Goal: Information Seeking & Learning: Learn about a topic

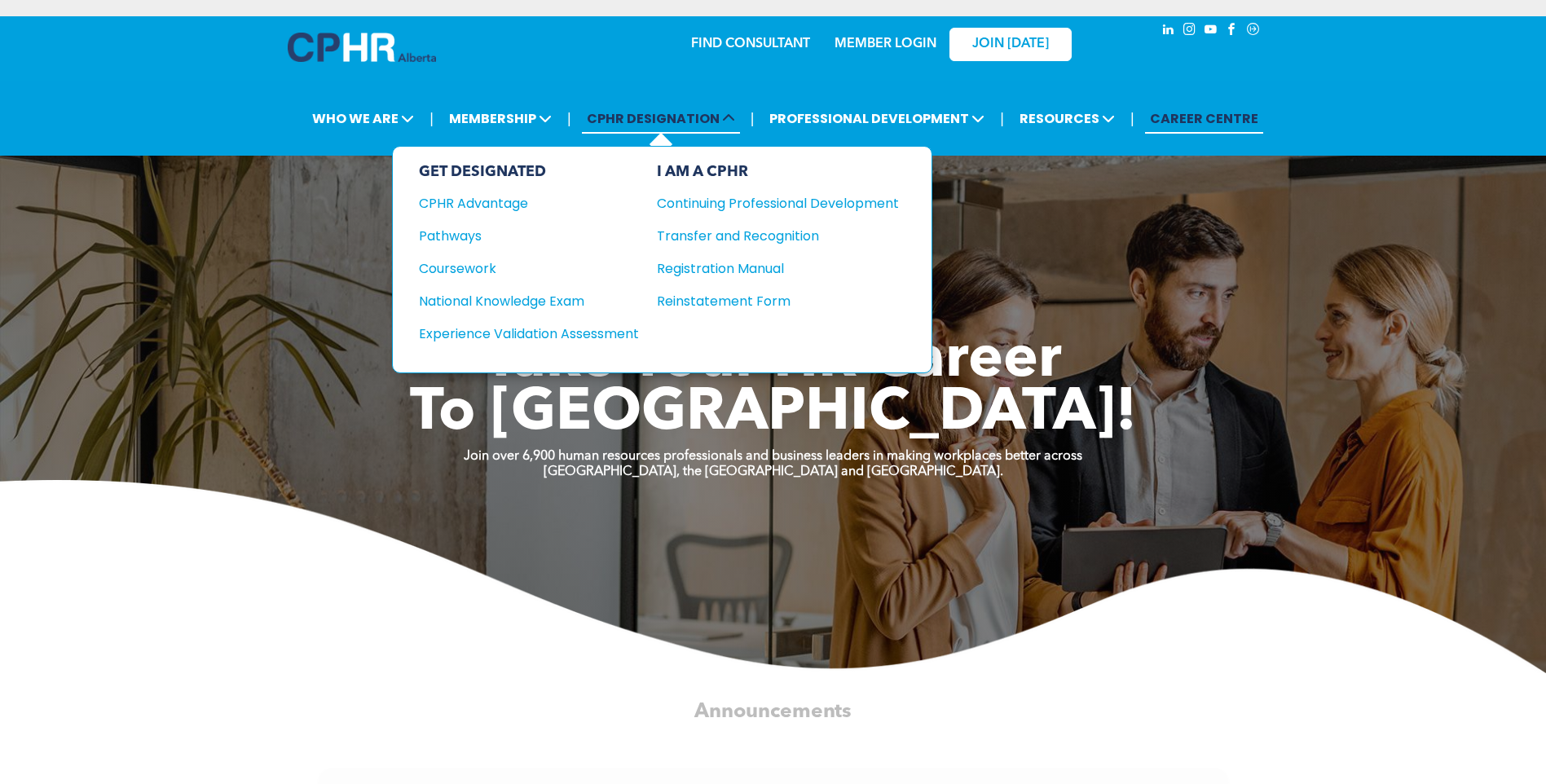
click at [674, 125] on span "CPHR DESIGNATION" at bounding box center [661, 119] width 158 height 30
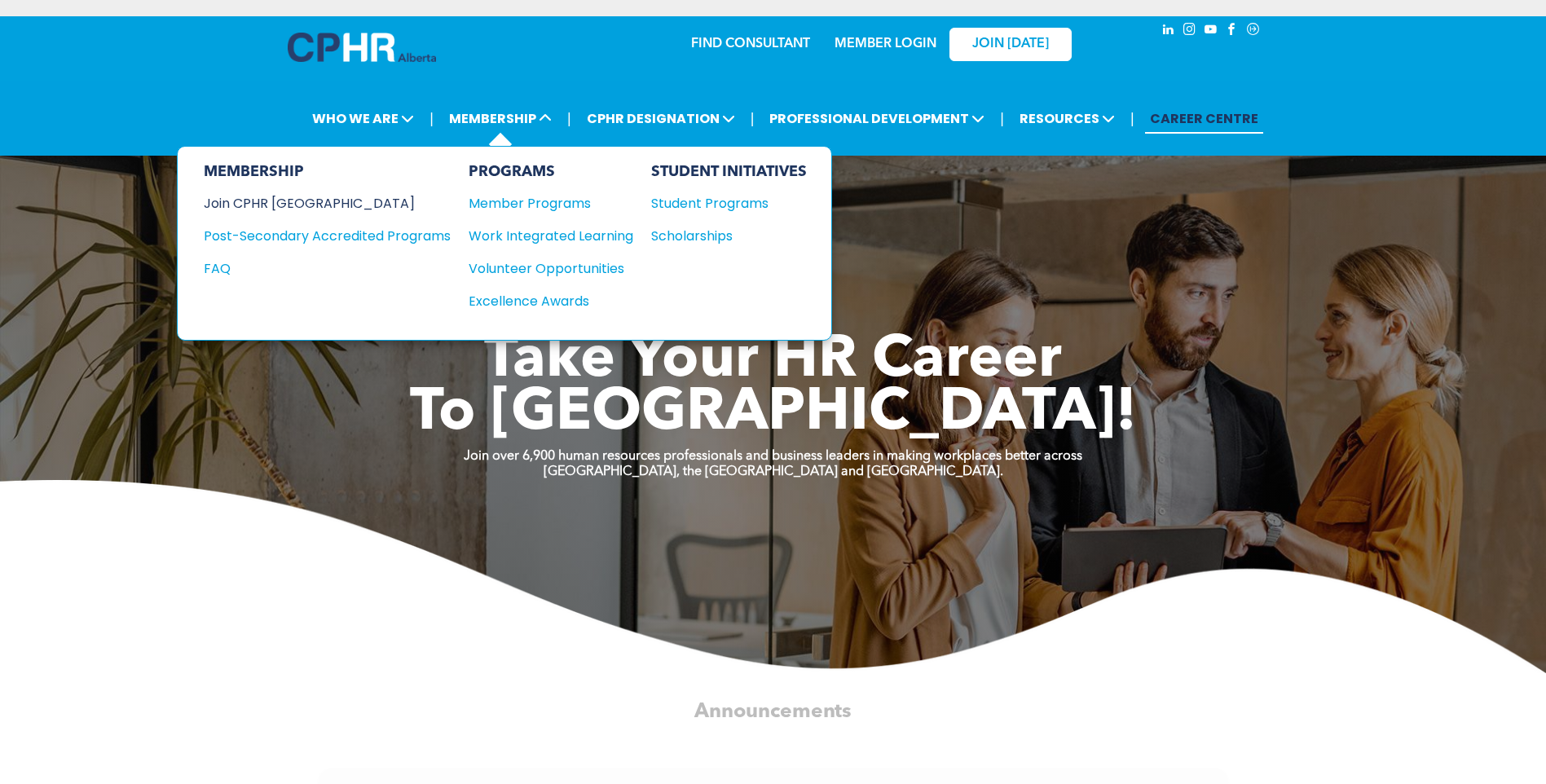
click at [274, 200] on div "Join CPHR [GEOGRAPHIC_DATA]" at bounding box center [316, 203] width 223 height 20
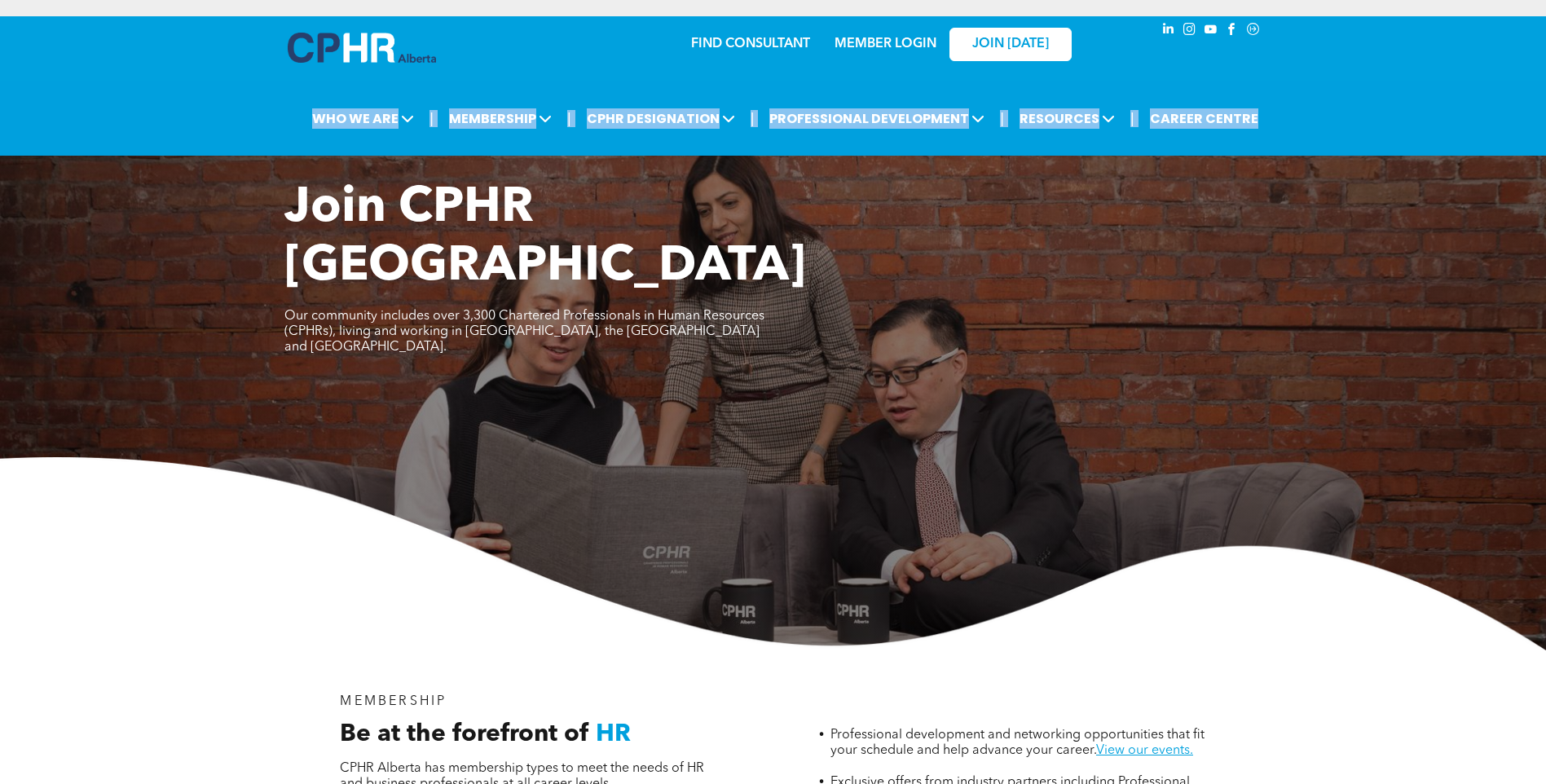
drag, startPoint x: 1545, startPoint y: 71, endPoint x: 1537, endPoint y: 154, distance: 83.4
click at [1537, 154] on div "FIND CONSULTANT MEMBER LOGIN JOIN TODAY | WHO WE ARE ASSOCIATION About CPHR Alb…" at bounding box center [773, 86] width 1546 height 139
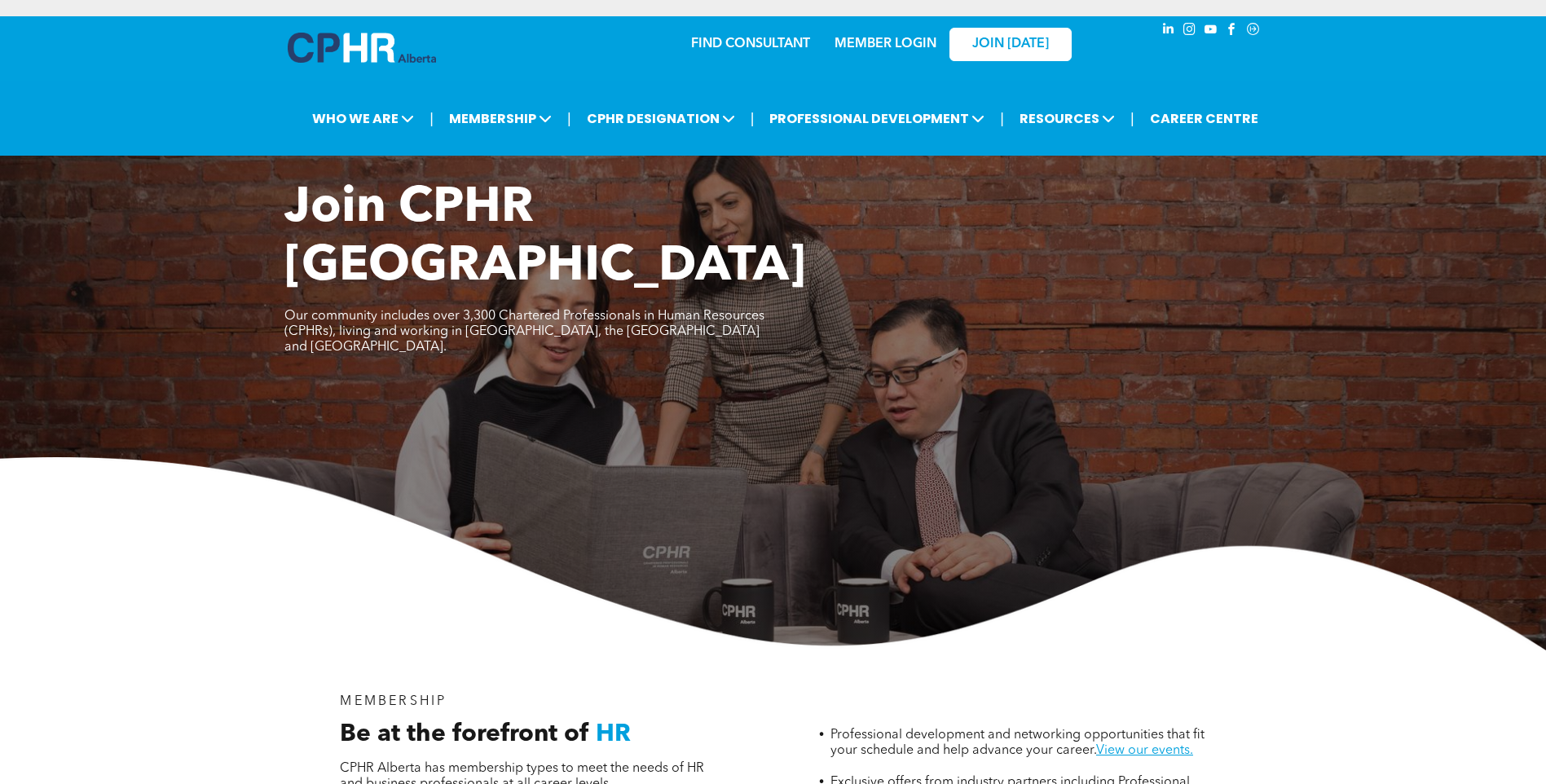
drag, startPoint x: 1537, startPoint y: 154, endPoint x: 1546, endPoint y: 152, distance: 9.2
click at [1542, 164] on div "Join CPHR Alberta Our community includes over 3,300 Chartered Professionals in …" at bounding box center [773, 333] width 1546 height 634
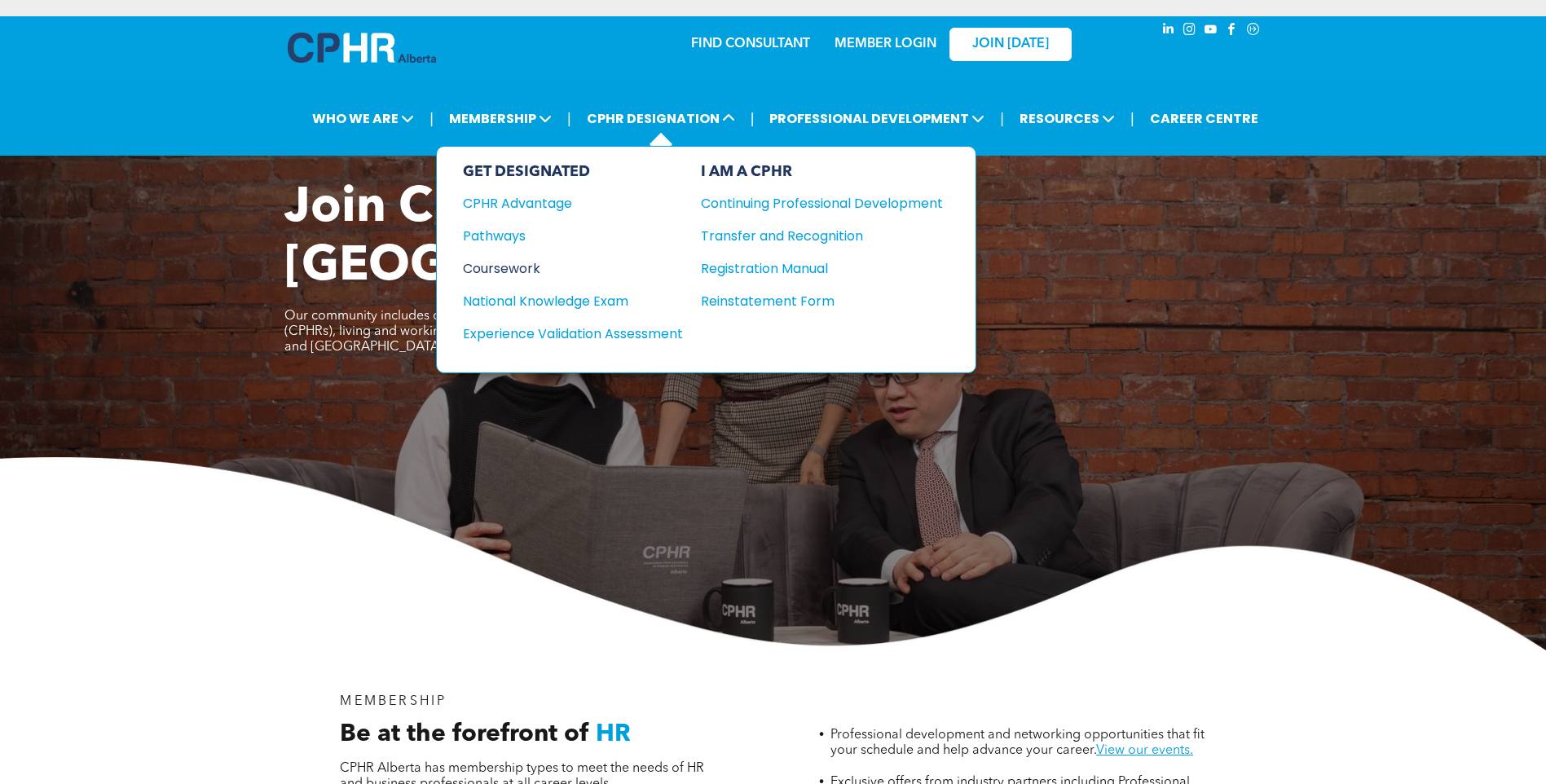
click at [498, 271] on div "Coursework" at bounding box center [561, 268] width 198 height 20
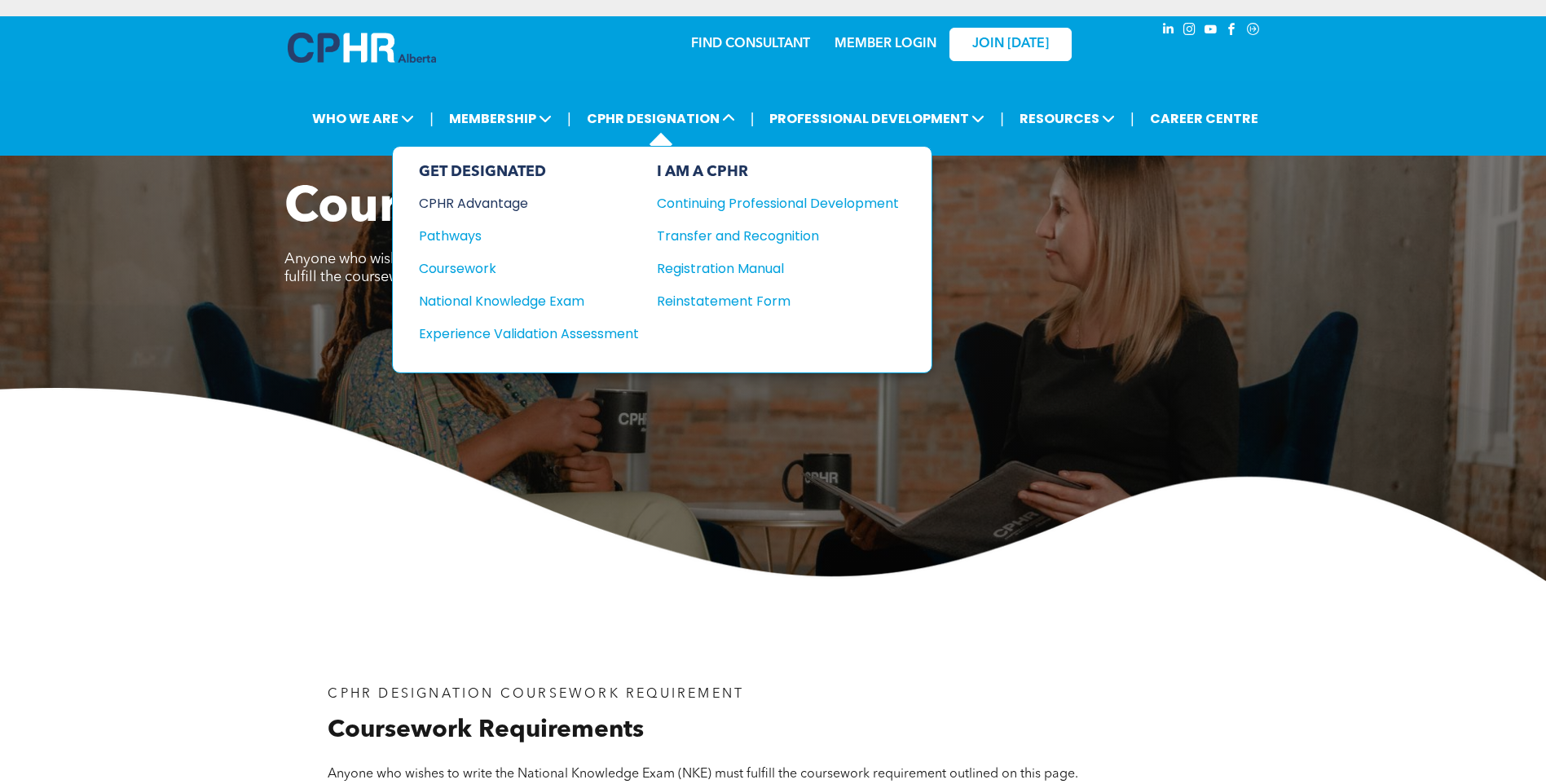
click at [486, 205] on div "CPHR Advantage" at bounding box center [517, 203] width 198 height 20
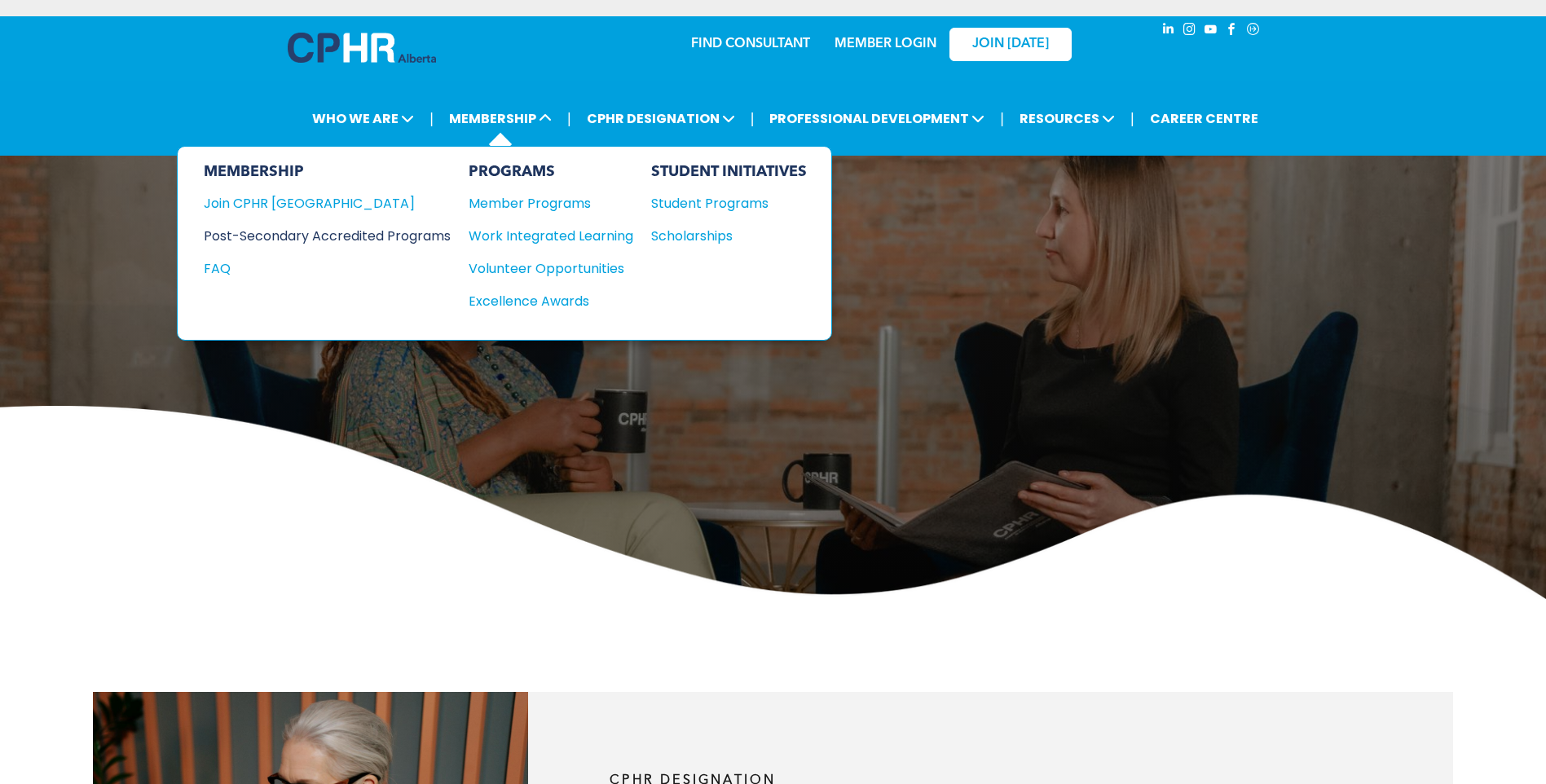
click at [248, 235] on div "Post-Secondary Accredited Programs" at bounding box center [316, 236] width 223 height 20
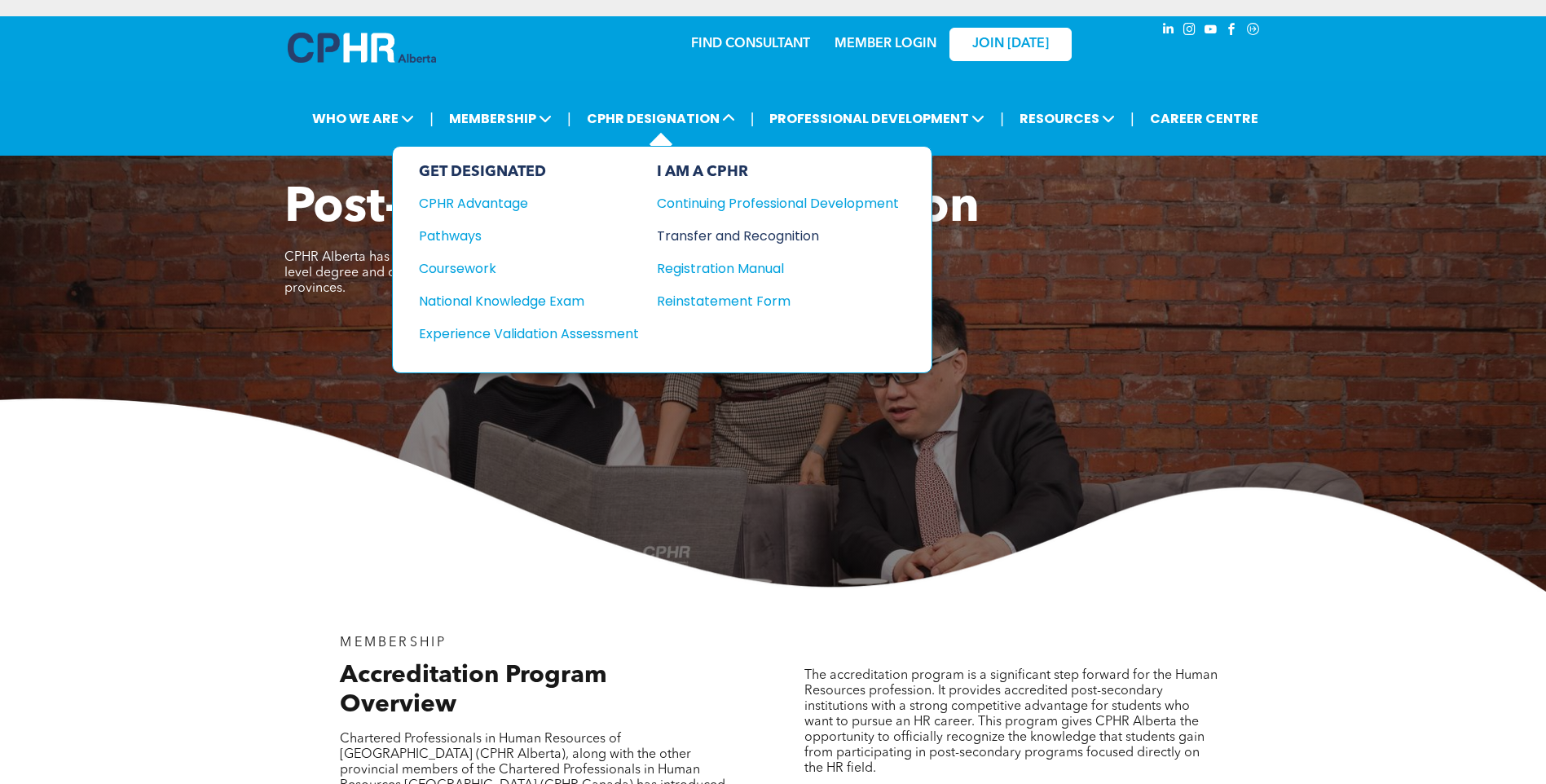
click at [721, 236] on div "Transfer and Recognition" at bounding box center [766, 236] width 217 height 20
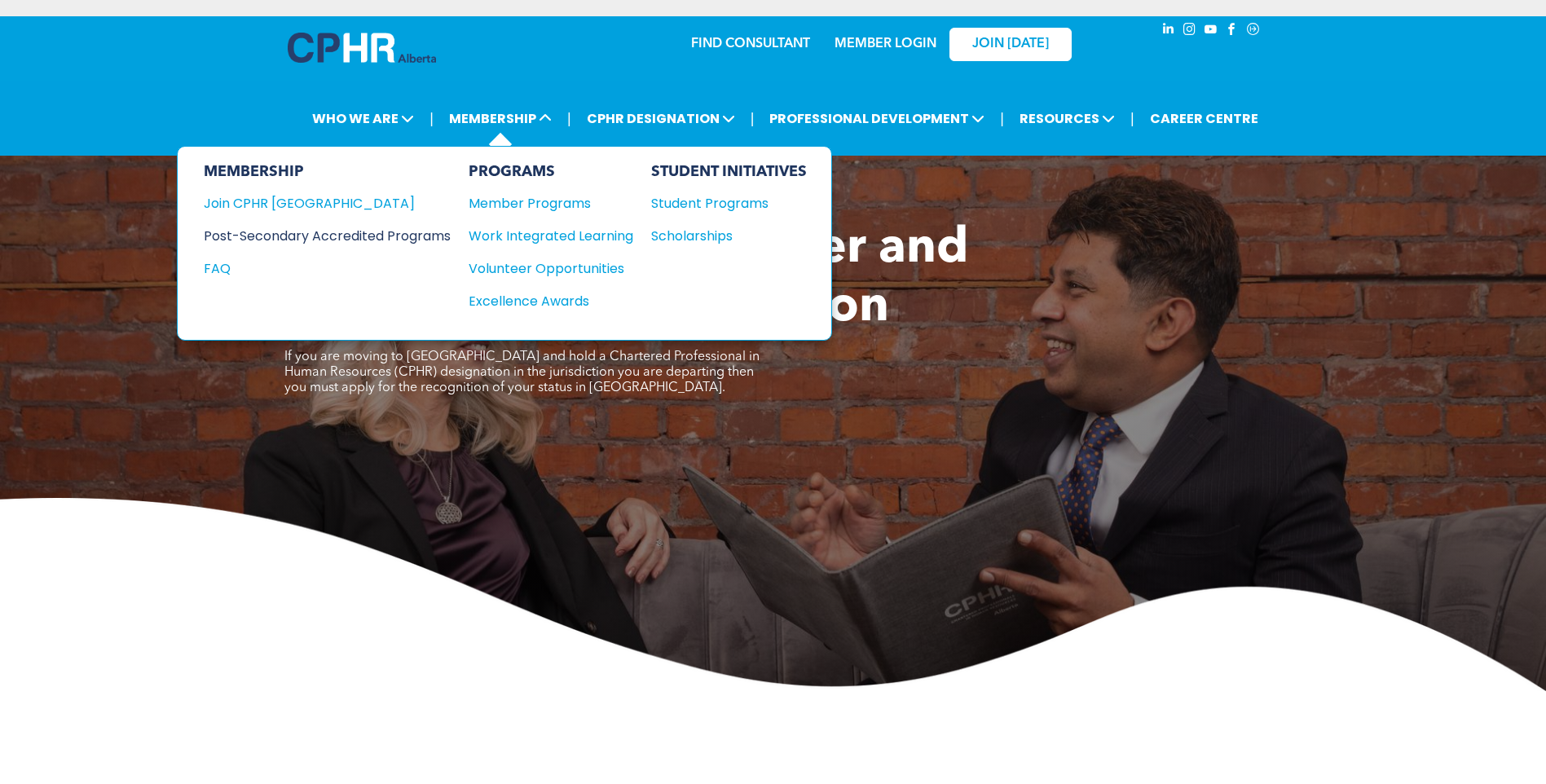
click at [300, 233] on div "Post-Secondary Accredited Programs" at bounding box center [316, 236] width 223 height 20
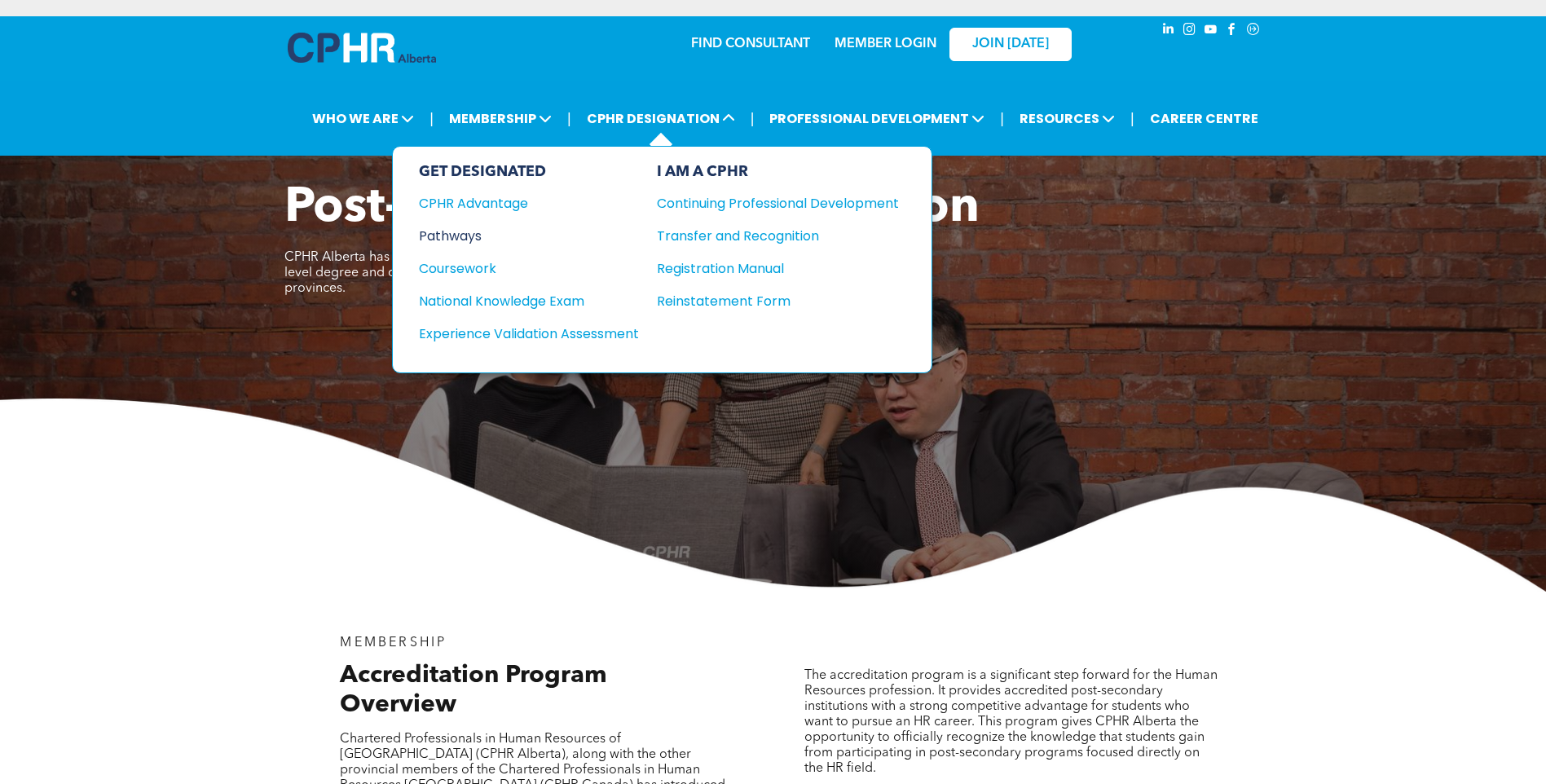
click at [472, 225] on div "Pathways" at bounding box center [517, 236] width 198 height 20
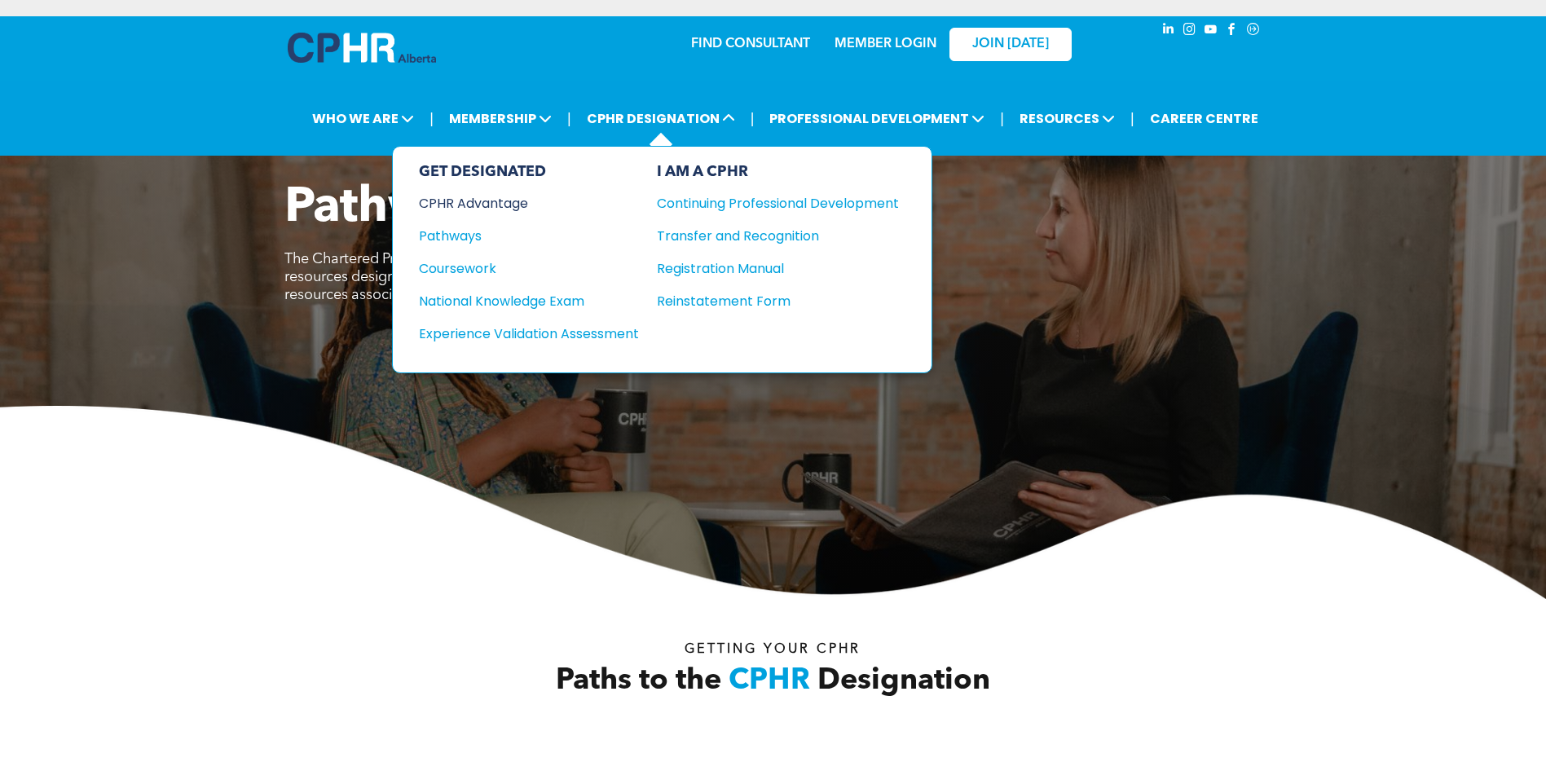
click at [524, 197] on div "CPHR Advantage" at bounding box center [517, 203] width 198 height 20
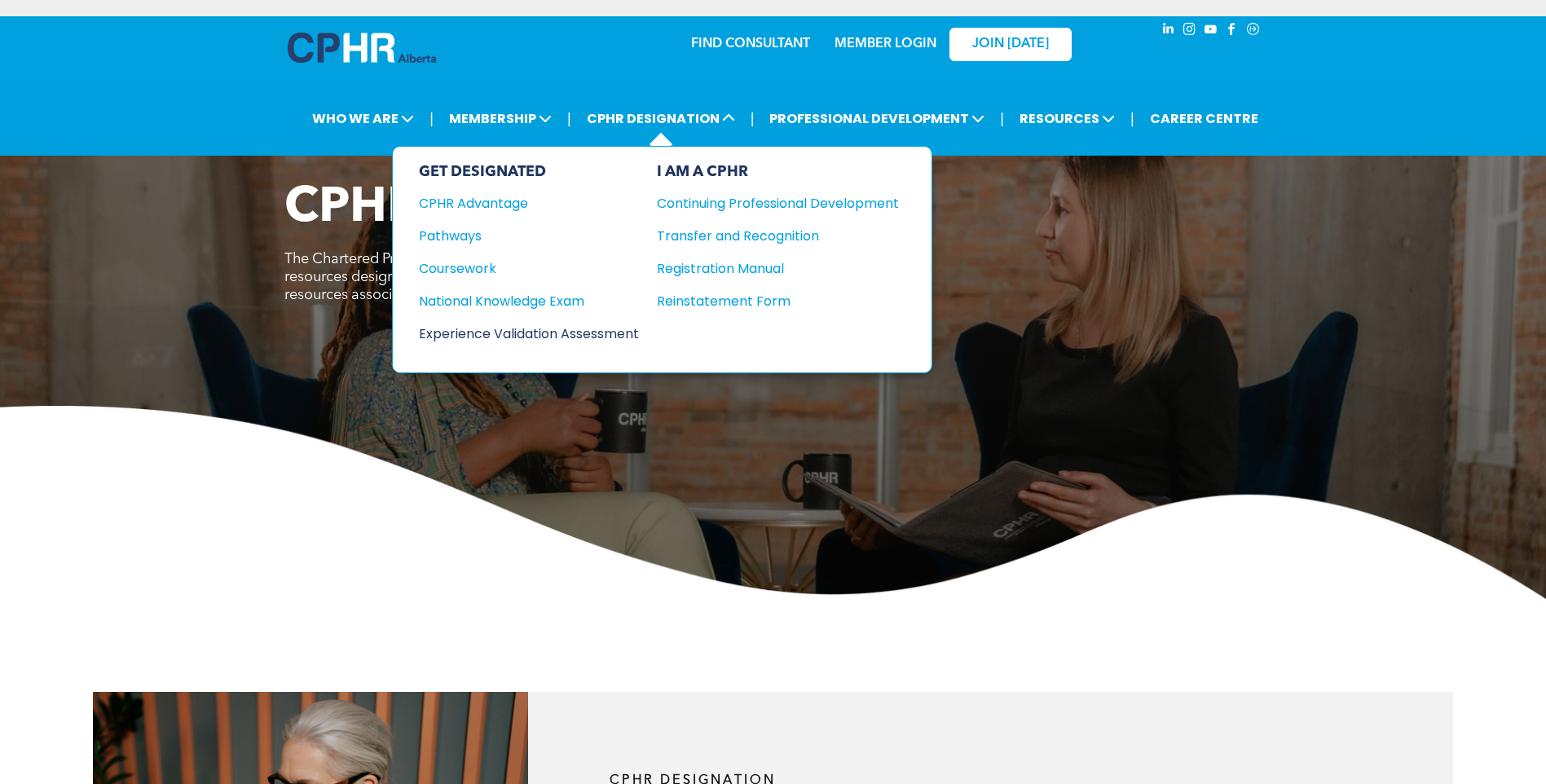
click at [617, 331] on div "Experience Validation Assessment" at bounding box center [517, 334] width 198 height 20
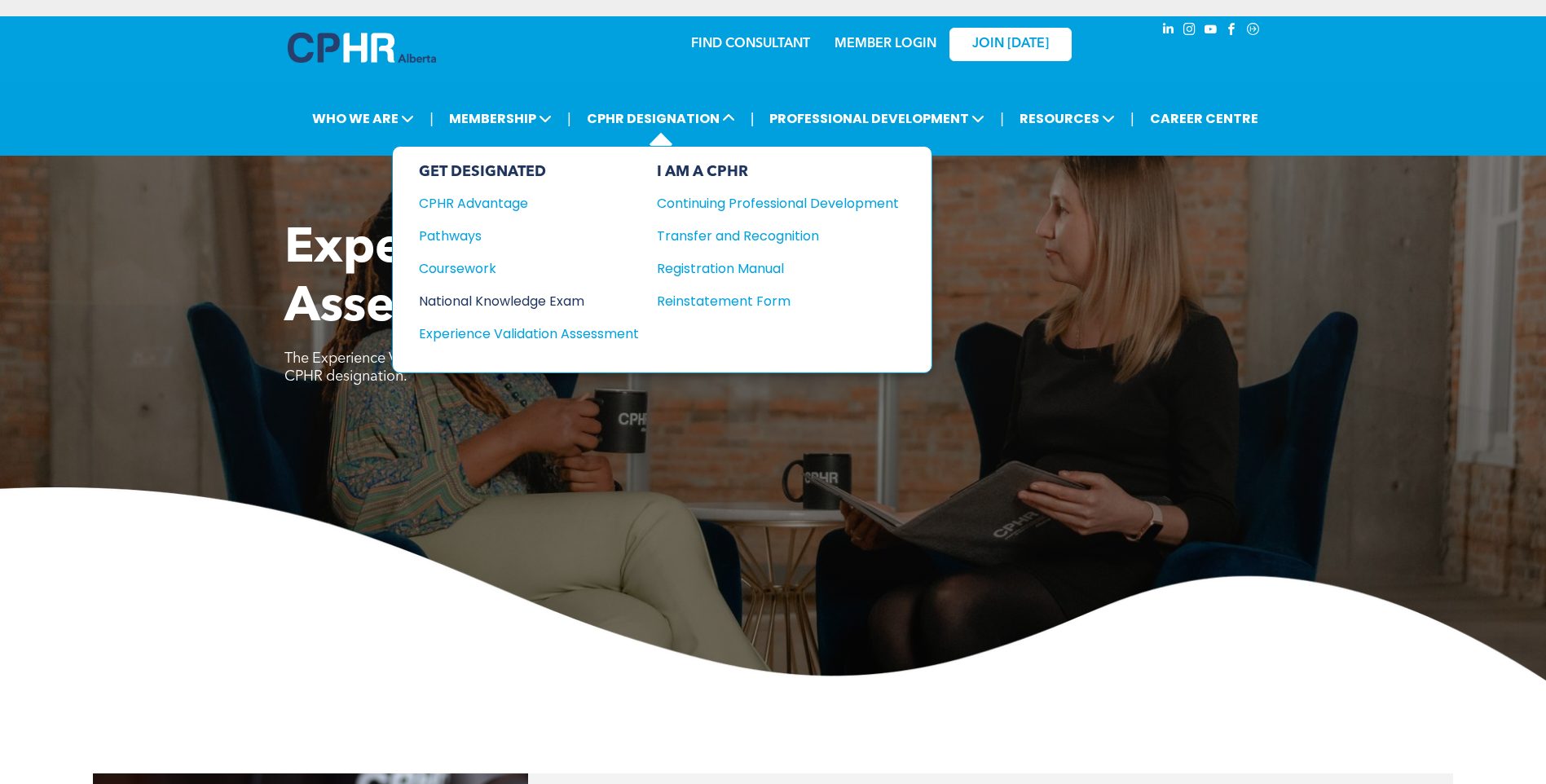
click at [526, 302] on div "National Knowledge Exam" at bounding box center [517, 301] width 198 height 20
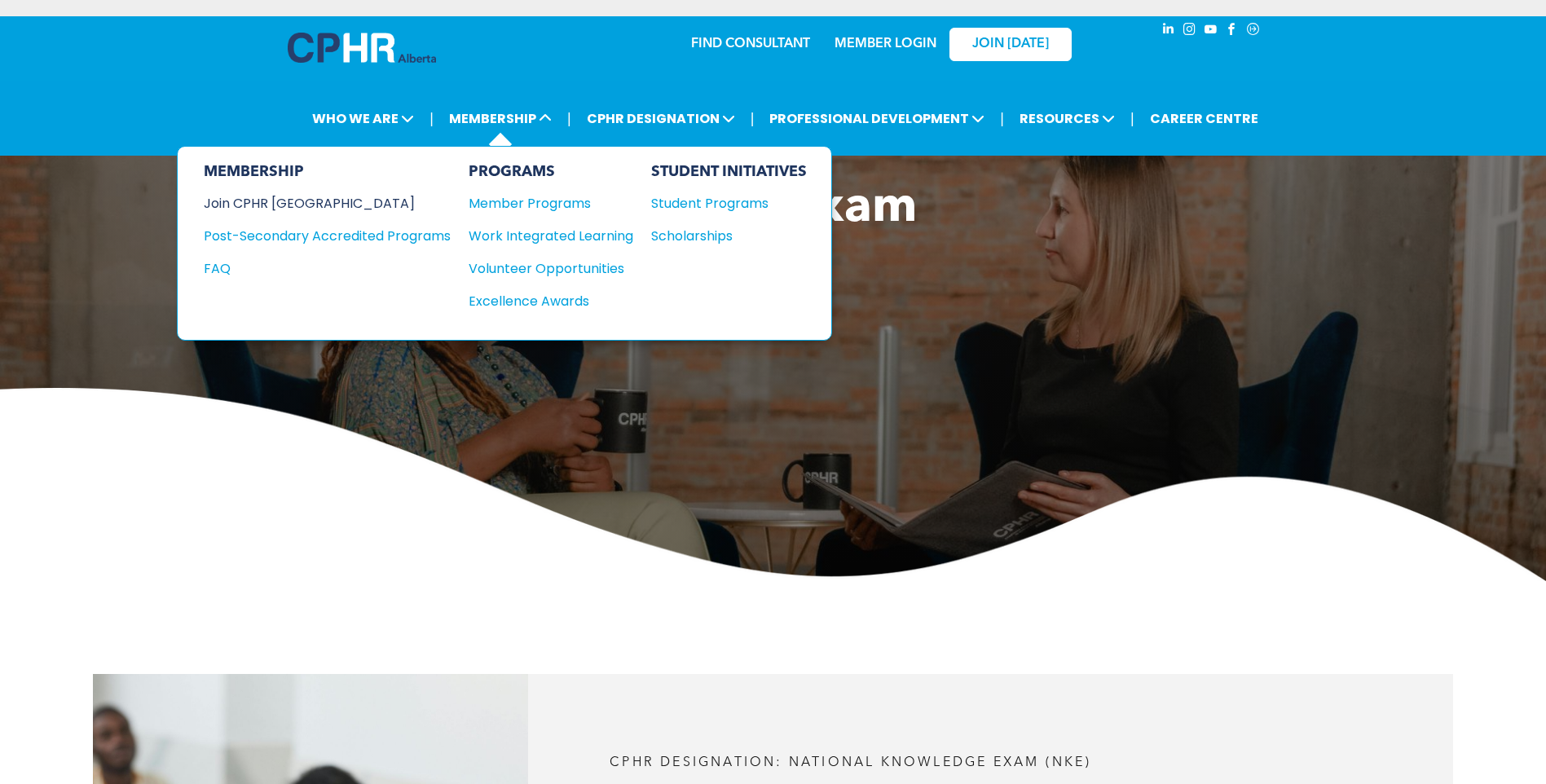
click at [299, 205] on div "Join CPHR [GEOGRAPHIC_DATA]" at bounding box center [316, 203] width 223 height 20
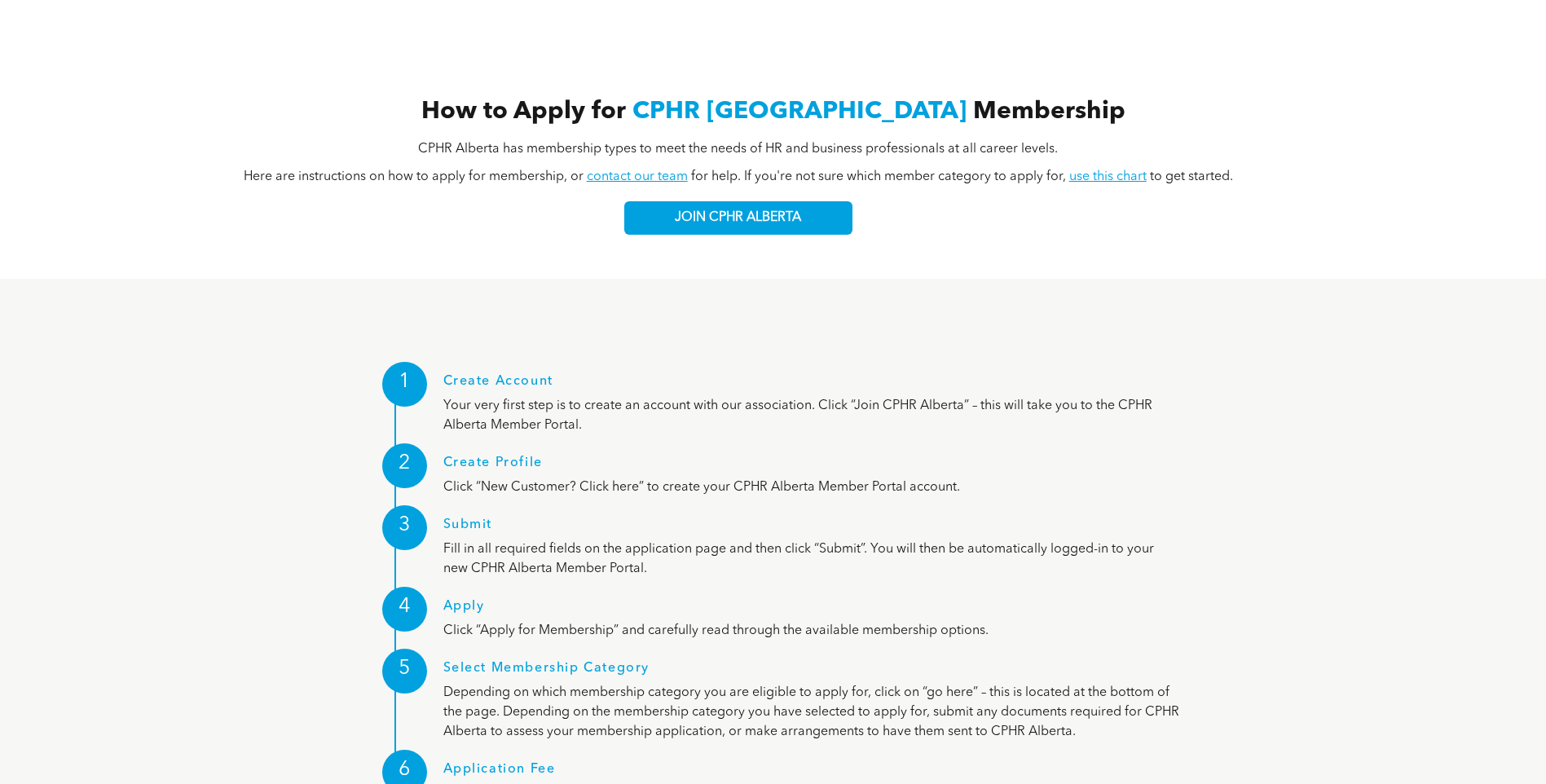
scroll to position [724, 0]
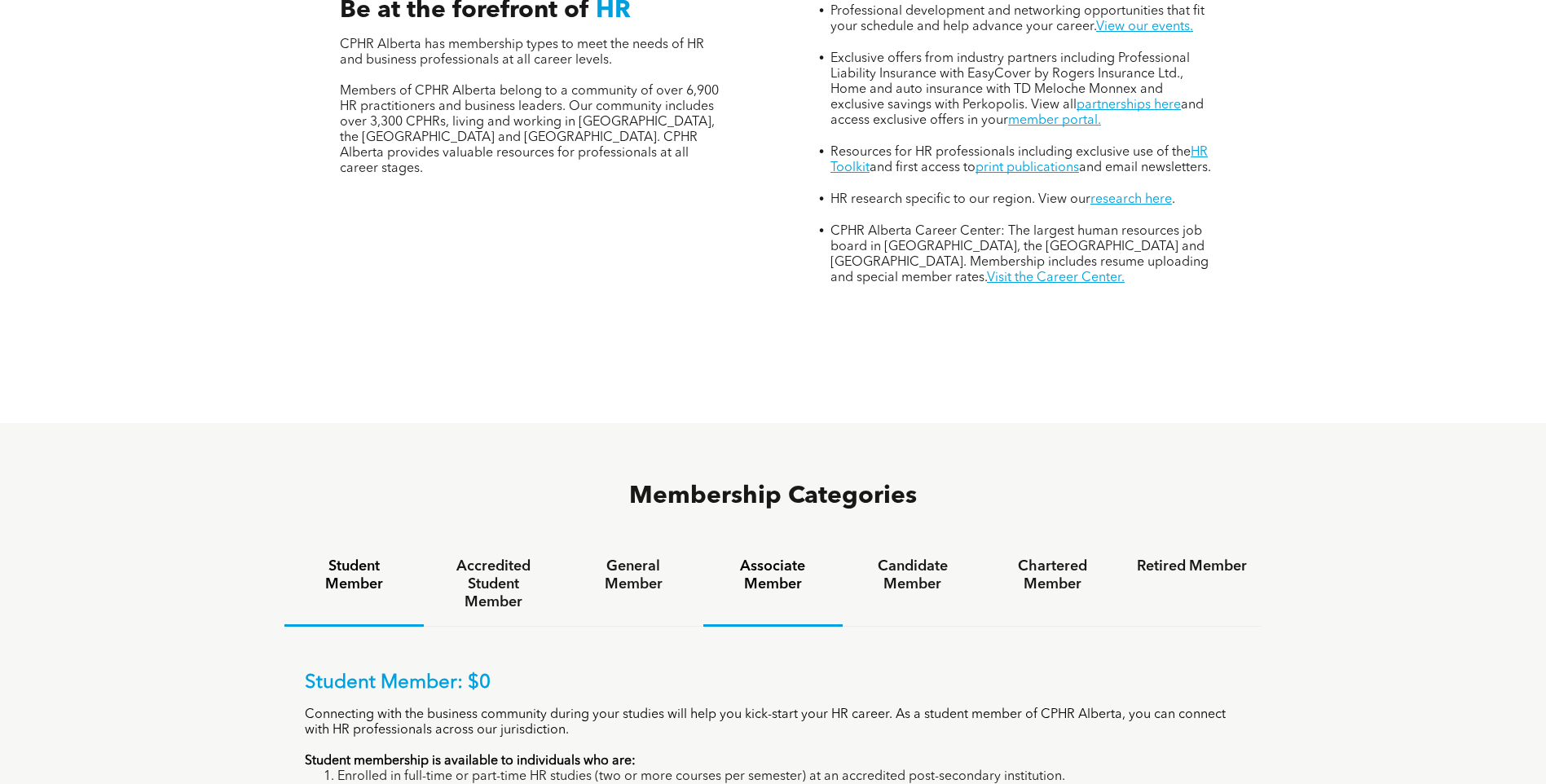
click at [795, 558] on h4 "Associate Member" at bounding box center [773, 575] width 110 height 36
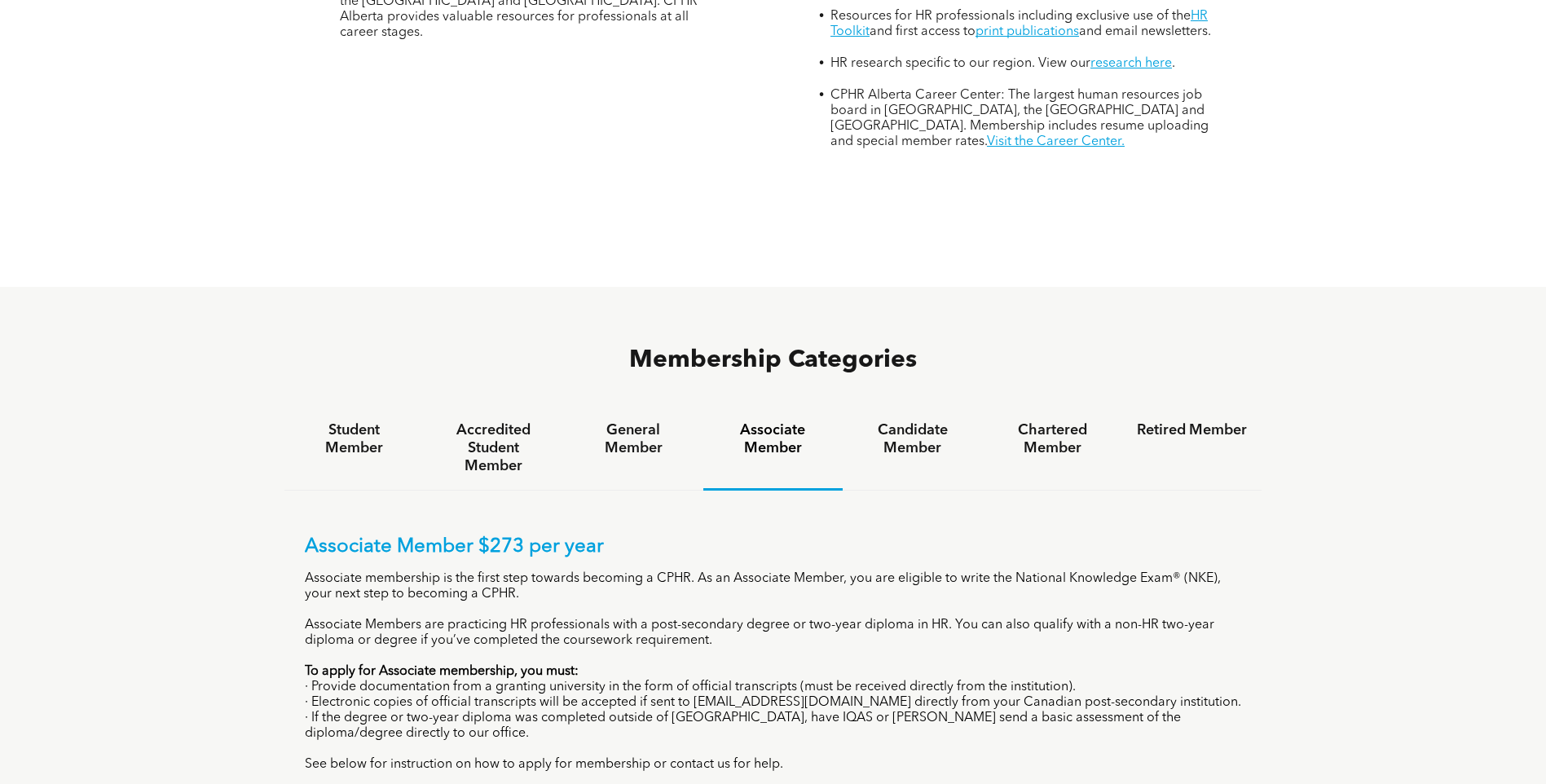
scroll to position [886, 0]
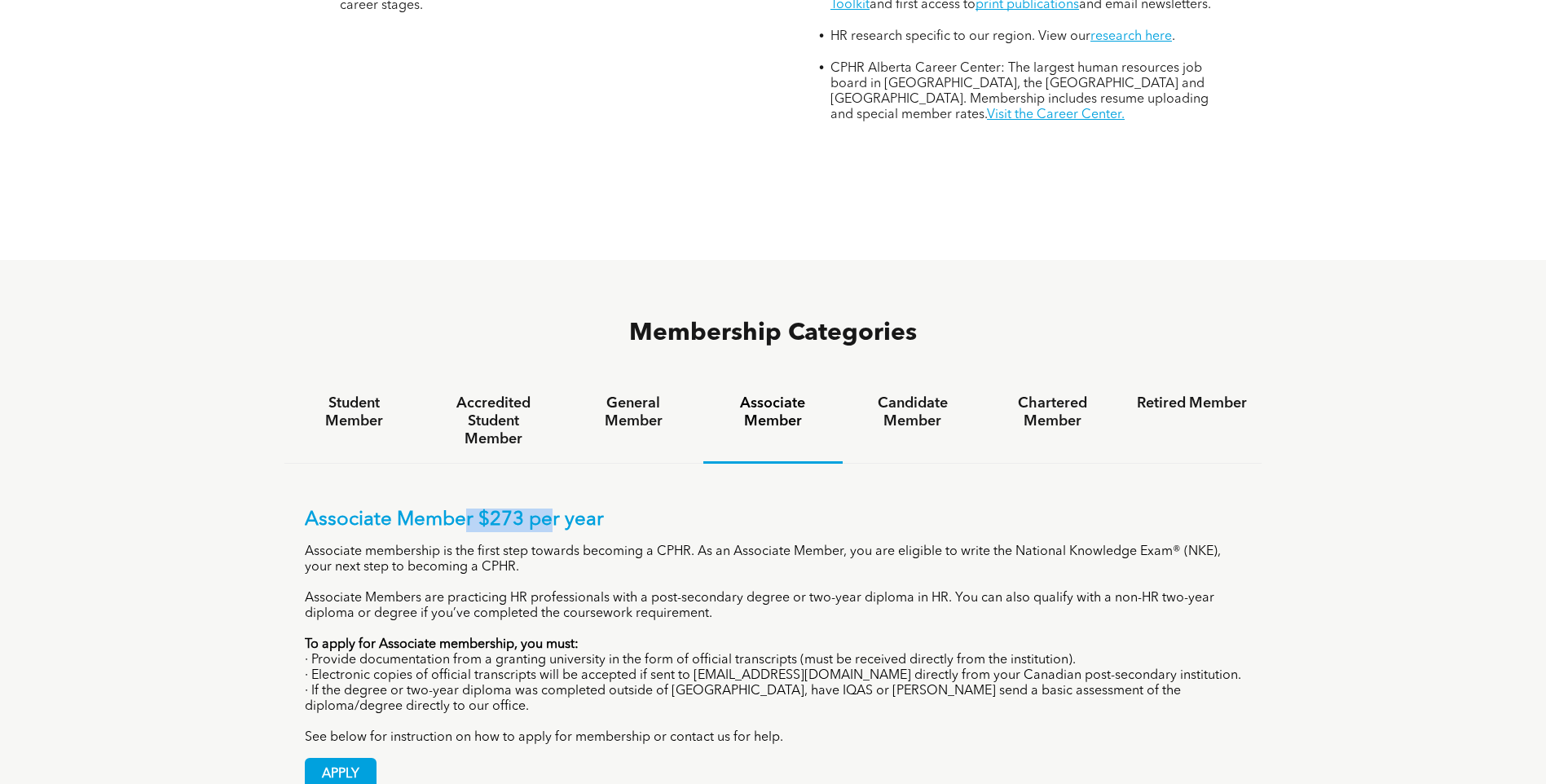
drag, startPoint x: 551, startPoint y: 456, endPoint x: 462, endPoint y: 453, distance: 89.1
click at [462, 508] on p "Associate Member $273 per year" at bounding box center [773, 520] width 937 height 23
drag, startPoint x: 462, startPoint y: 453, endPoint x: 739, endPoint y: 445, distance: 277.1
click at [742, 508] on p "Associate Member $273 per year" at bounding box center [773, 520] width 937 height 23
click at [870, 379] on div "Candidate Member" at bounding box center [912, 421] width 139 height 84
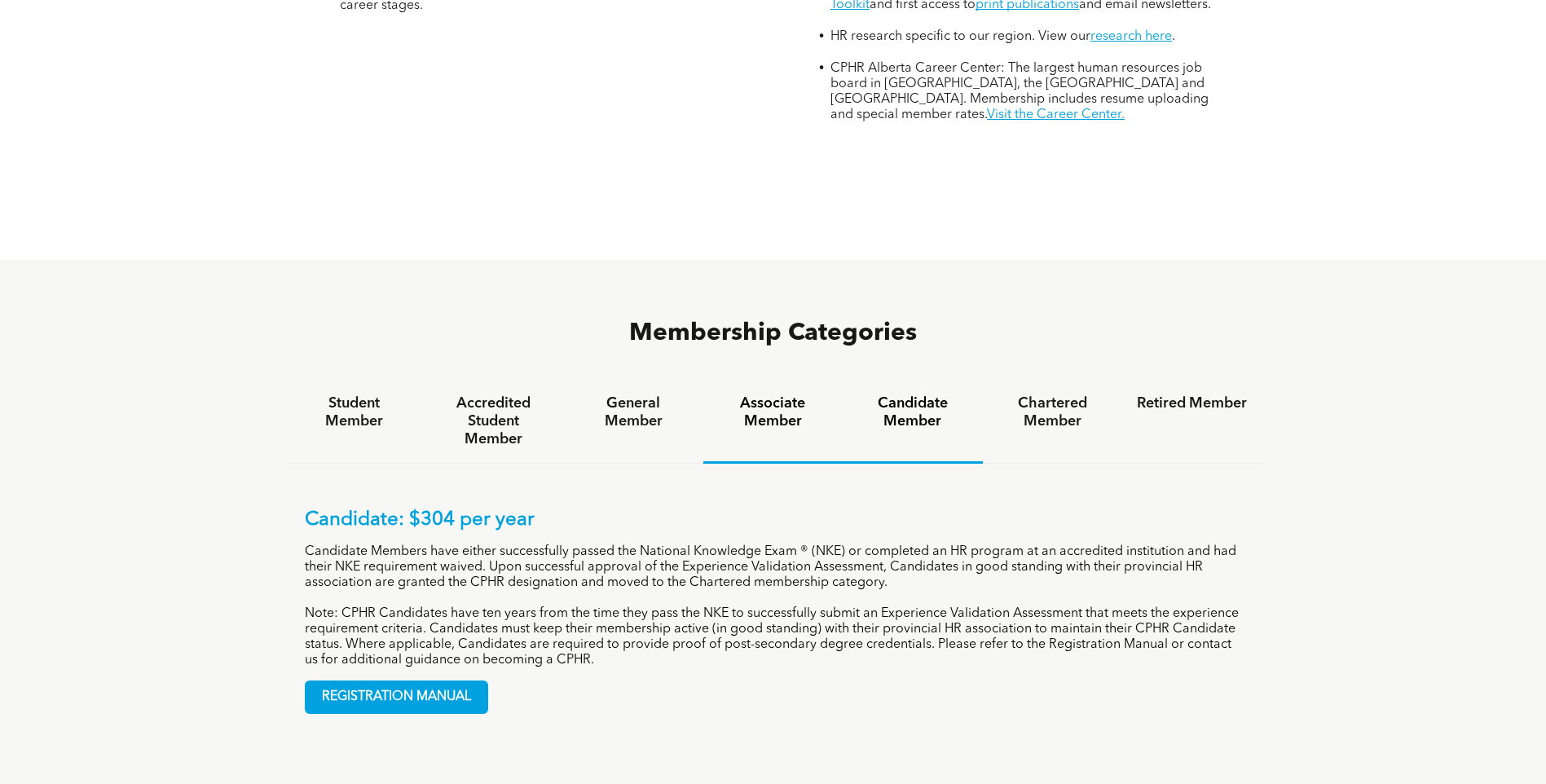
click at [753, 394] on h4 "Associate Member" at bounding box center [773, 412] width 110 height 36
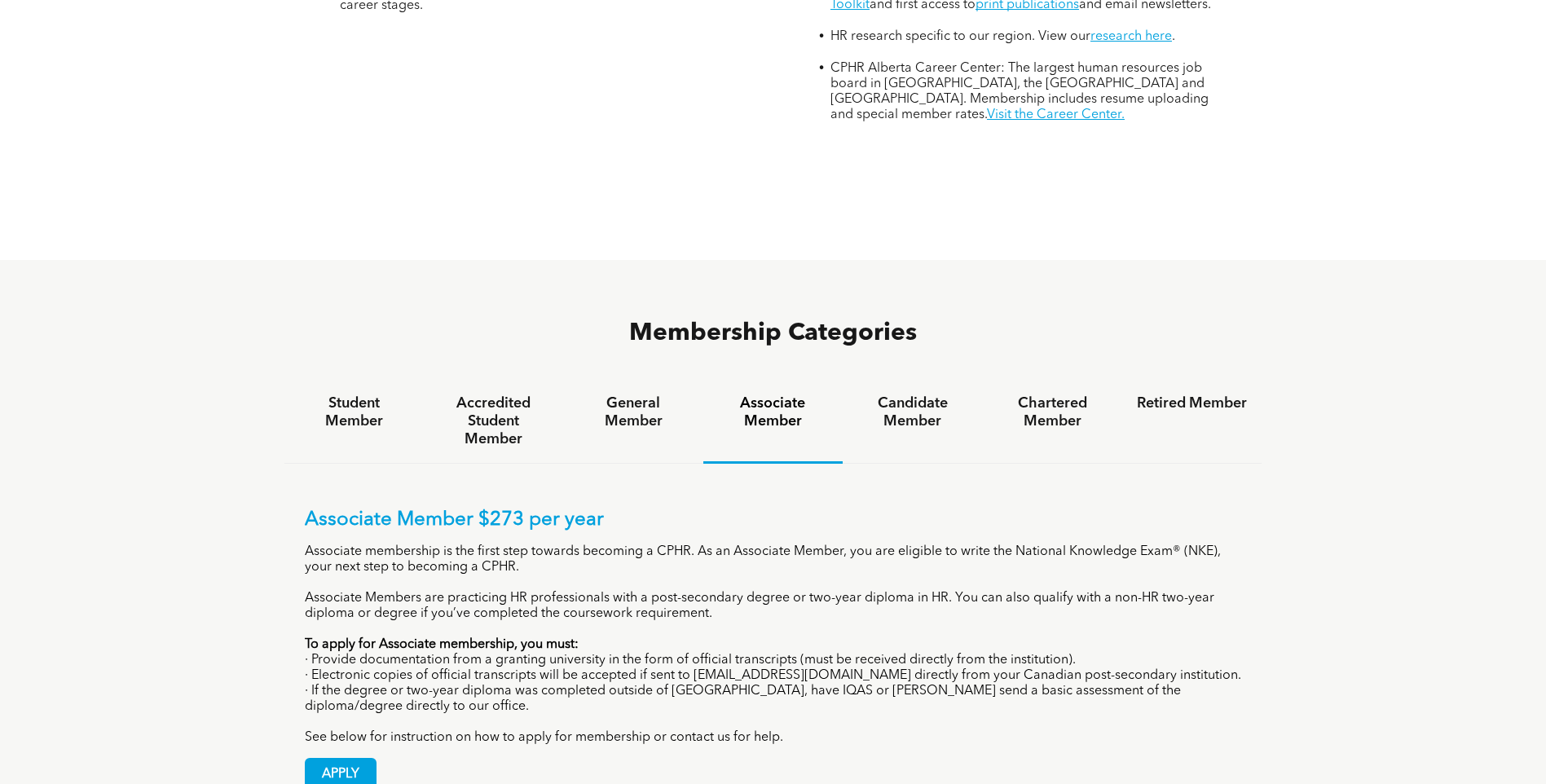
click at [558, 379] on div "Accredited Student Member" at bounding box center [494, 421] width 139 height 84
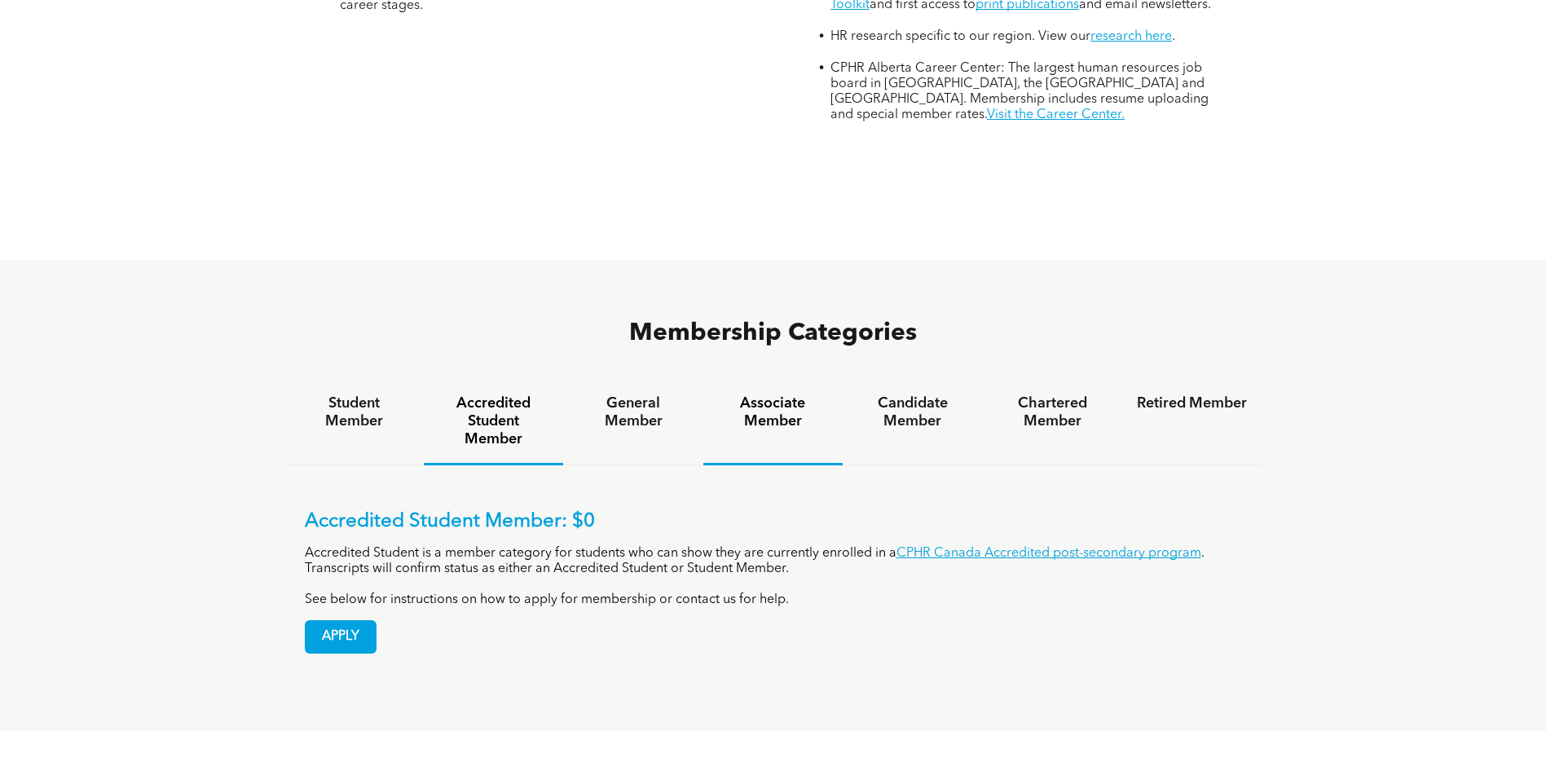
click at [752, 394] on h4 "Associate Member" at bounding box center [773, 412] width 110 height 36
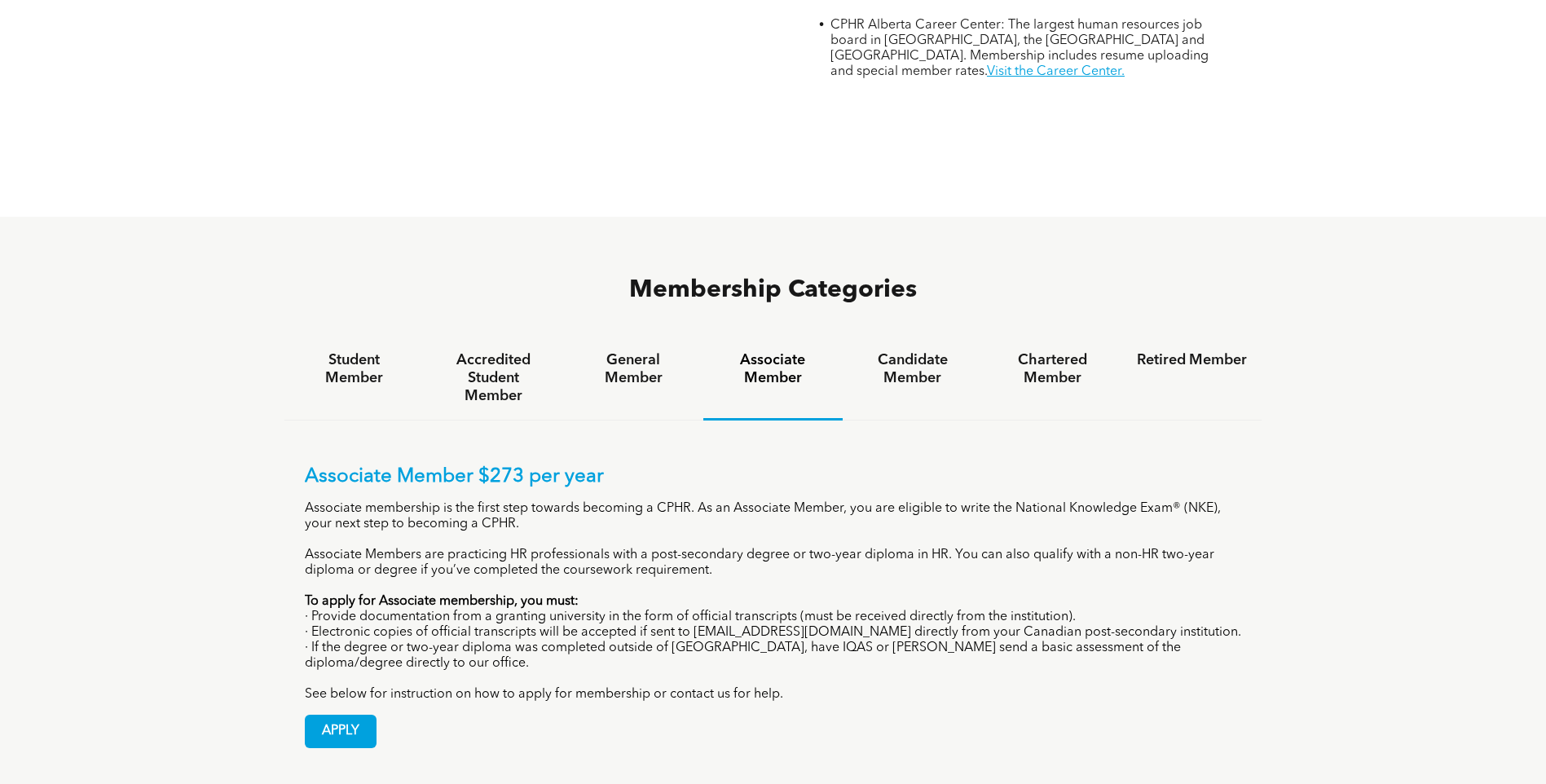
scroll to position [968, 0]
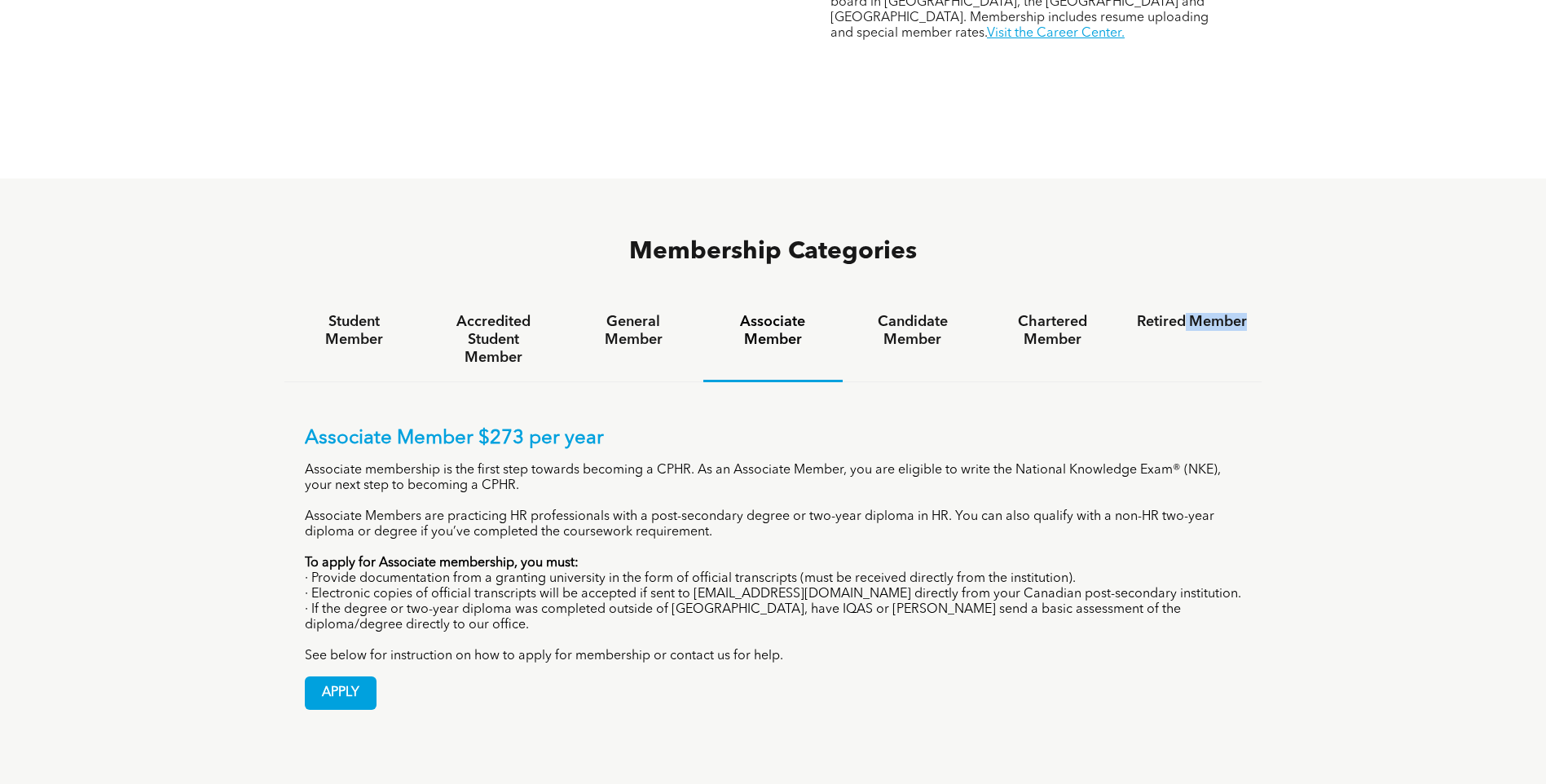
drag, startPoint x: 1543, startPoint y: 263, endPoint x: 1536, endPoint y: 309, distance: 46.5
click at [1536, 309] on div "Membership Categories Student Member Accredited Student Member General Member A…" at bounding box center [773, 482] width 1546 height 609
drag, startPoint x: 1536, startPoint y: 309, endPoint x: 1345, endPoint y: 392, distance: 208.3
click at [1345, 392] on div "Membership Categories Student Member Accredited Student Member General Member A…" at bounding box center [773, 482] width 1546 height 609
click at [918, 313] on h4 "Candidate Member" at bounding box center [912, 330] width 110 height 36
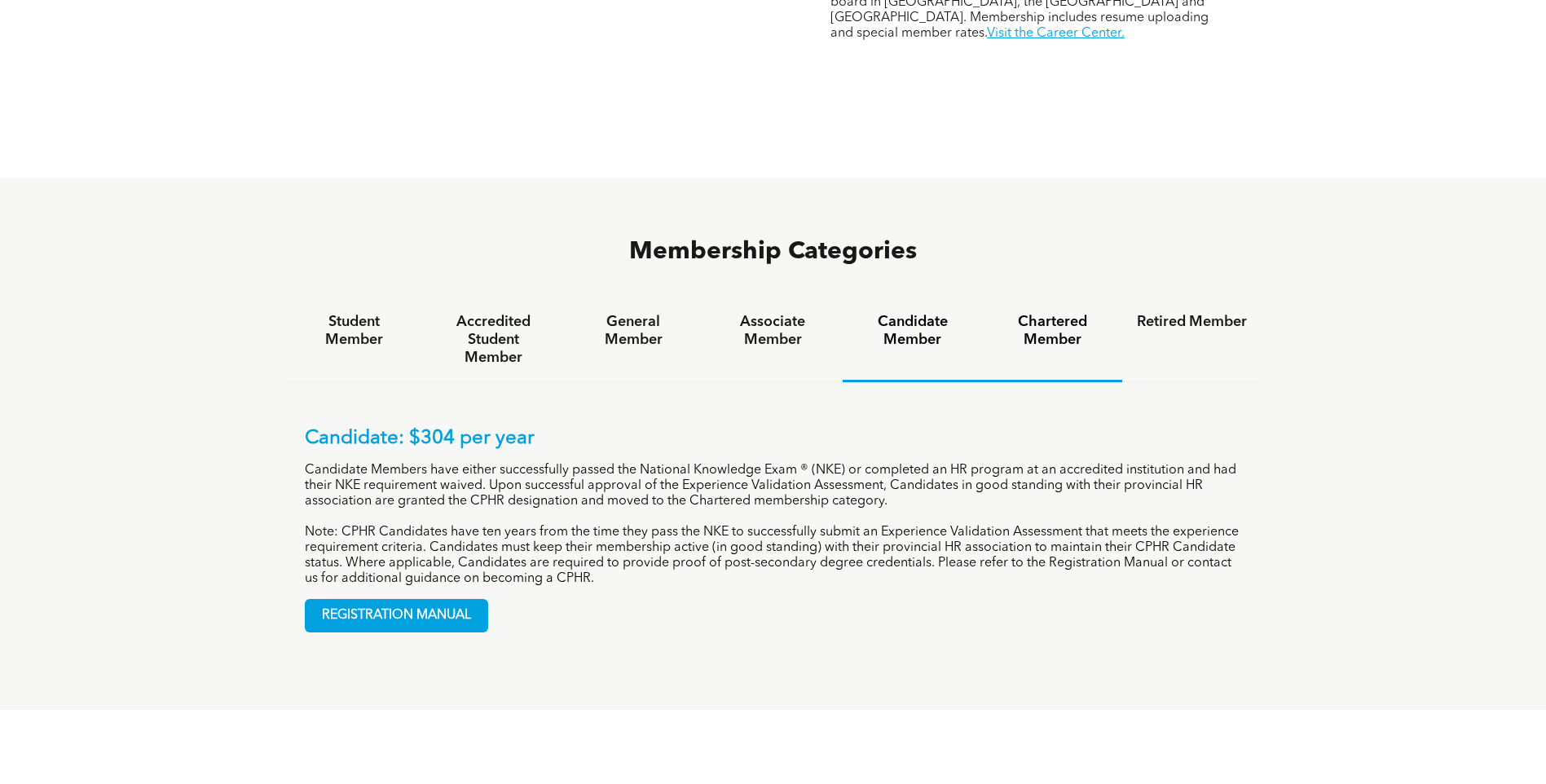
click at [1035, 313] on h4 "Chartered Member" at bounding box center [1052, 330] width 110 height 36
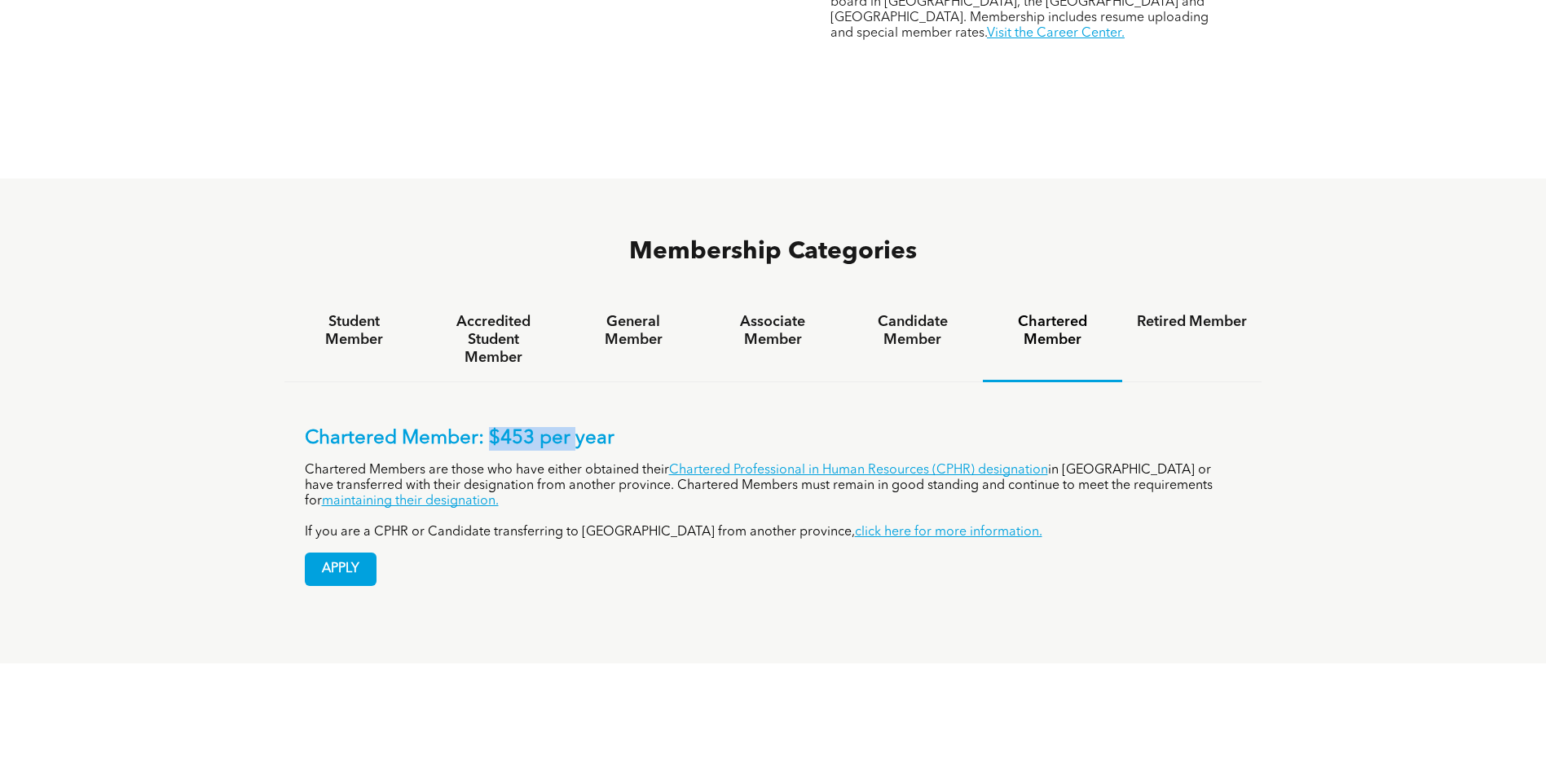
drag, startPoint x: 571, startPoint y: 384, endPoint x: 484, endPoint y: 373, distance: 87.7
click at [484, 427] on p "Chartered Member: $453 per year" at bounding box center [773, 438] width 937 height 23
drag, startPoint x: 484, startPoint y: 373, endPoint x: 464, endPoint y: 378, distance: 20.6
click at [464, 427] on p "Chartered Member: $453 per year" at bounding box center [773, 438] width 937 height 23
click at [1154, 313] on h4 "Retired Member" at bounding box center [1192, 321] width 110 height 18
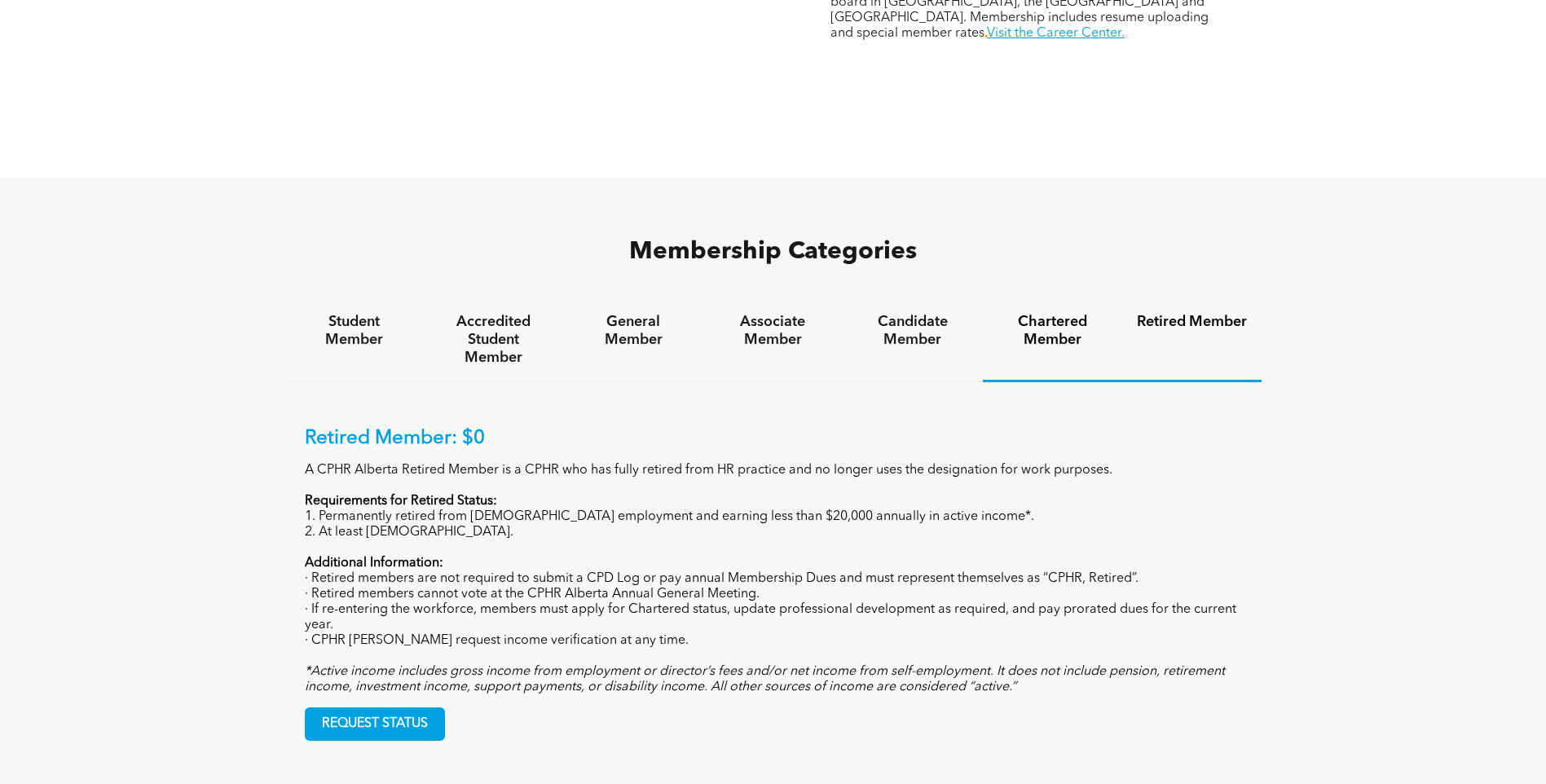
click at [1053, 313] on h4 "Chartered Member" at bounding box center [1052, 330] width 110 height 36
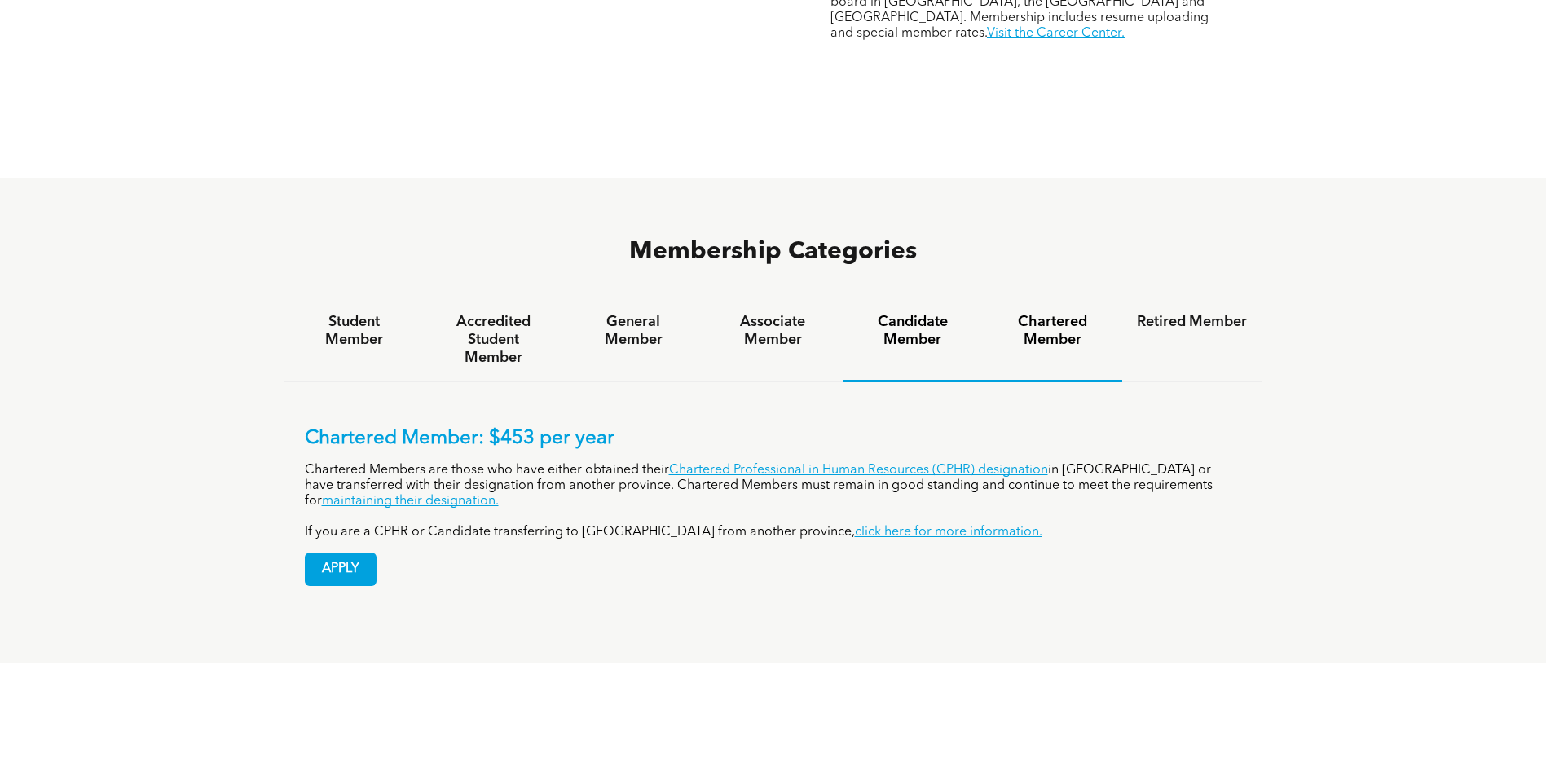
click at [974, 298] on div "Candidate Member" at bounding box center [912, 340] width 139 height 84
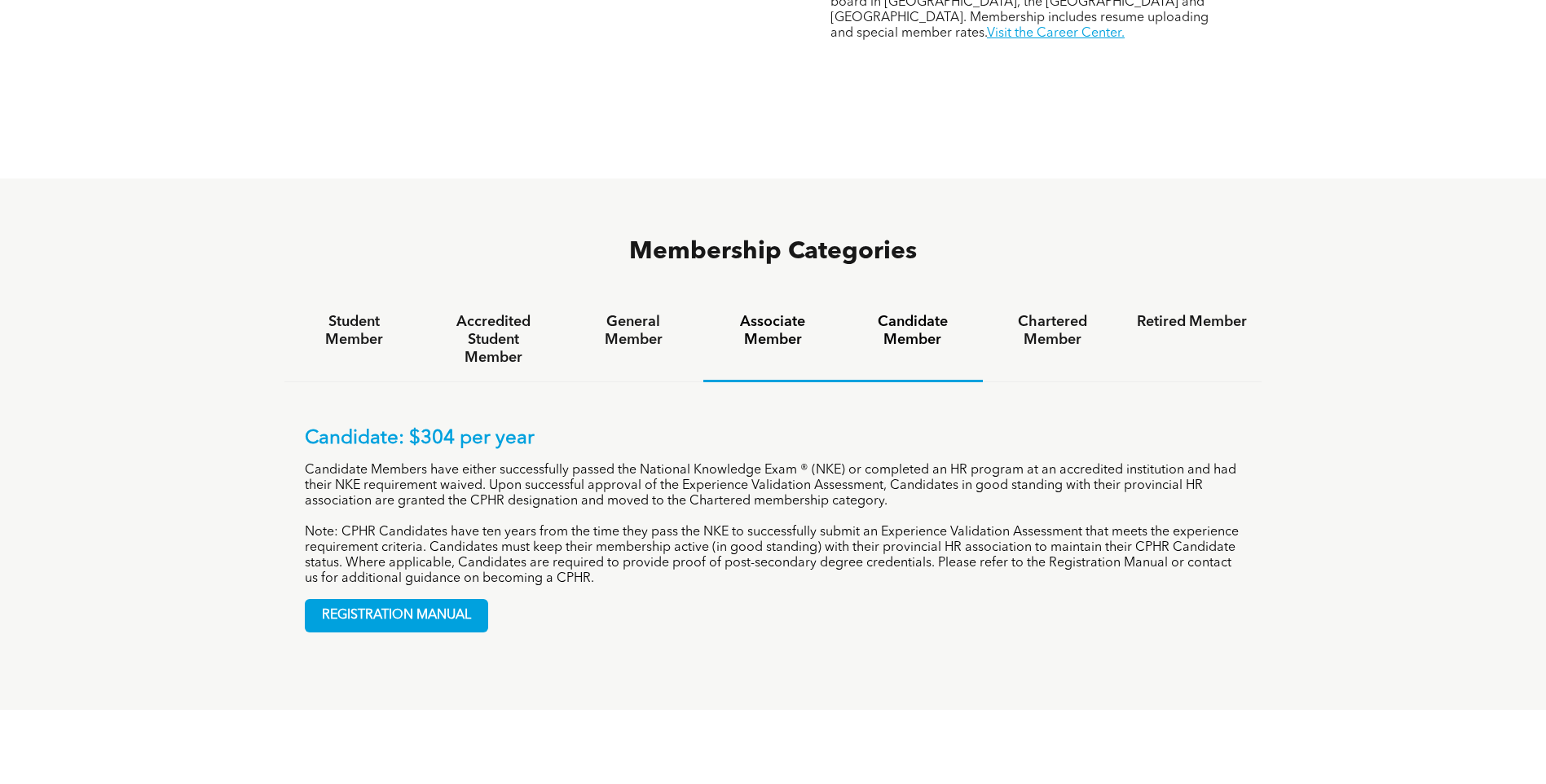
click at [752, 313] on h4 "Associate Member" at bounding box center [773, 330] width 110 height 36
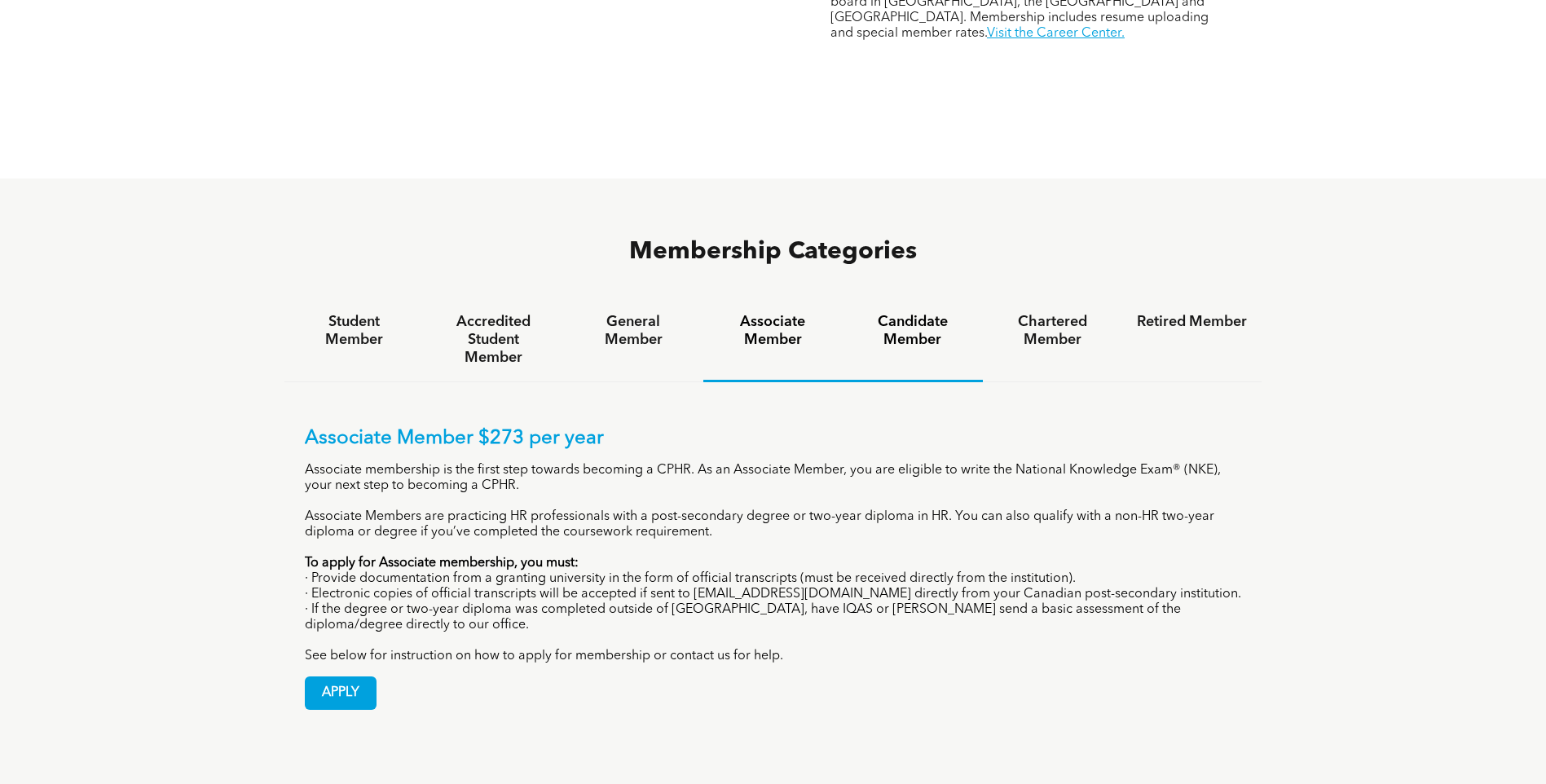
click at [914, 313] on h4 "Candidate Member" at bounding box center [912, 330] width 110 height 36
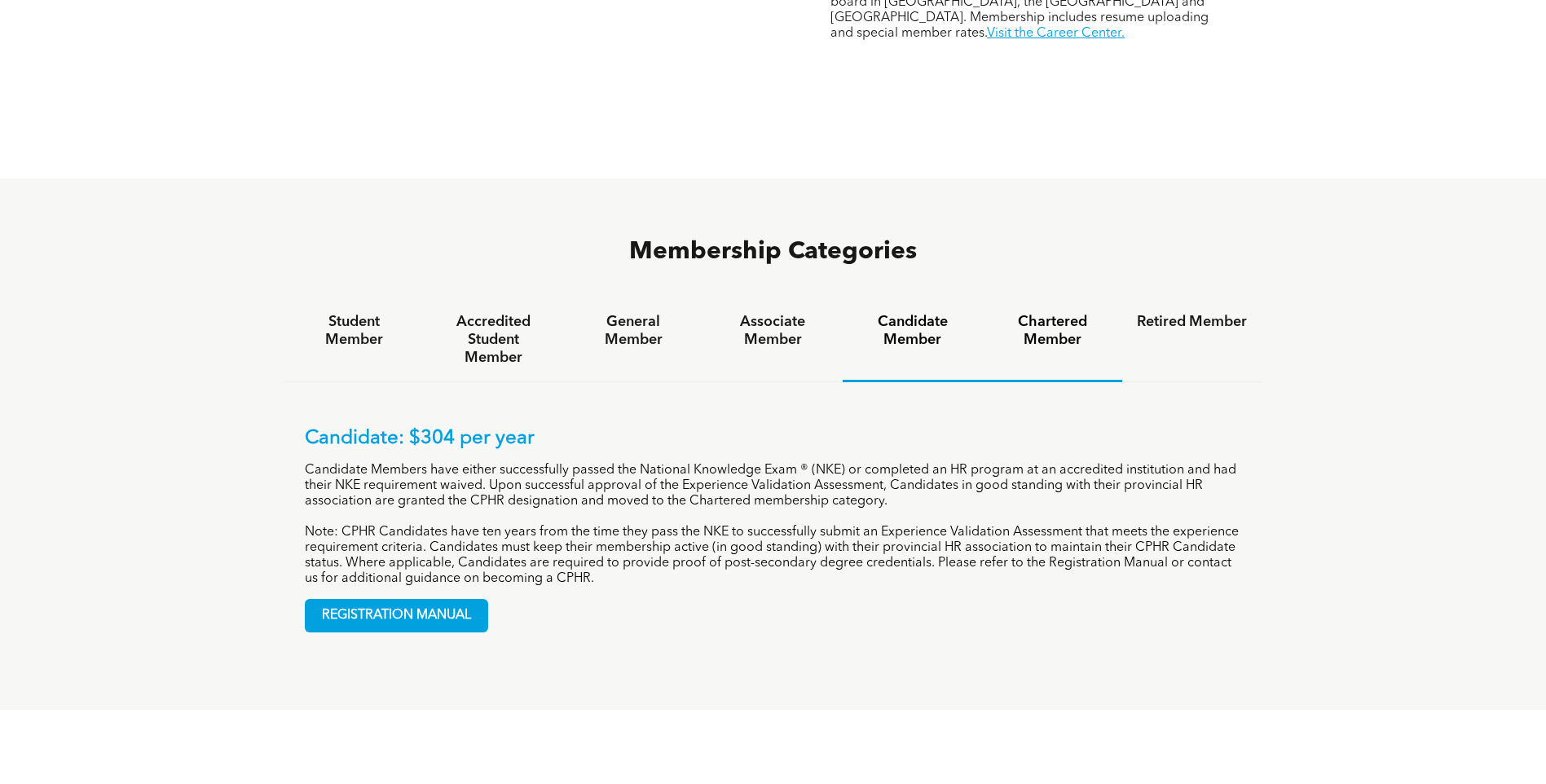
click at [1033, 313] on h4 "Chartered Member" at bounding box center [1052, 330] width 110 height 36
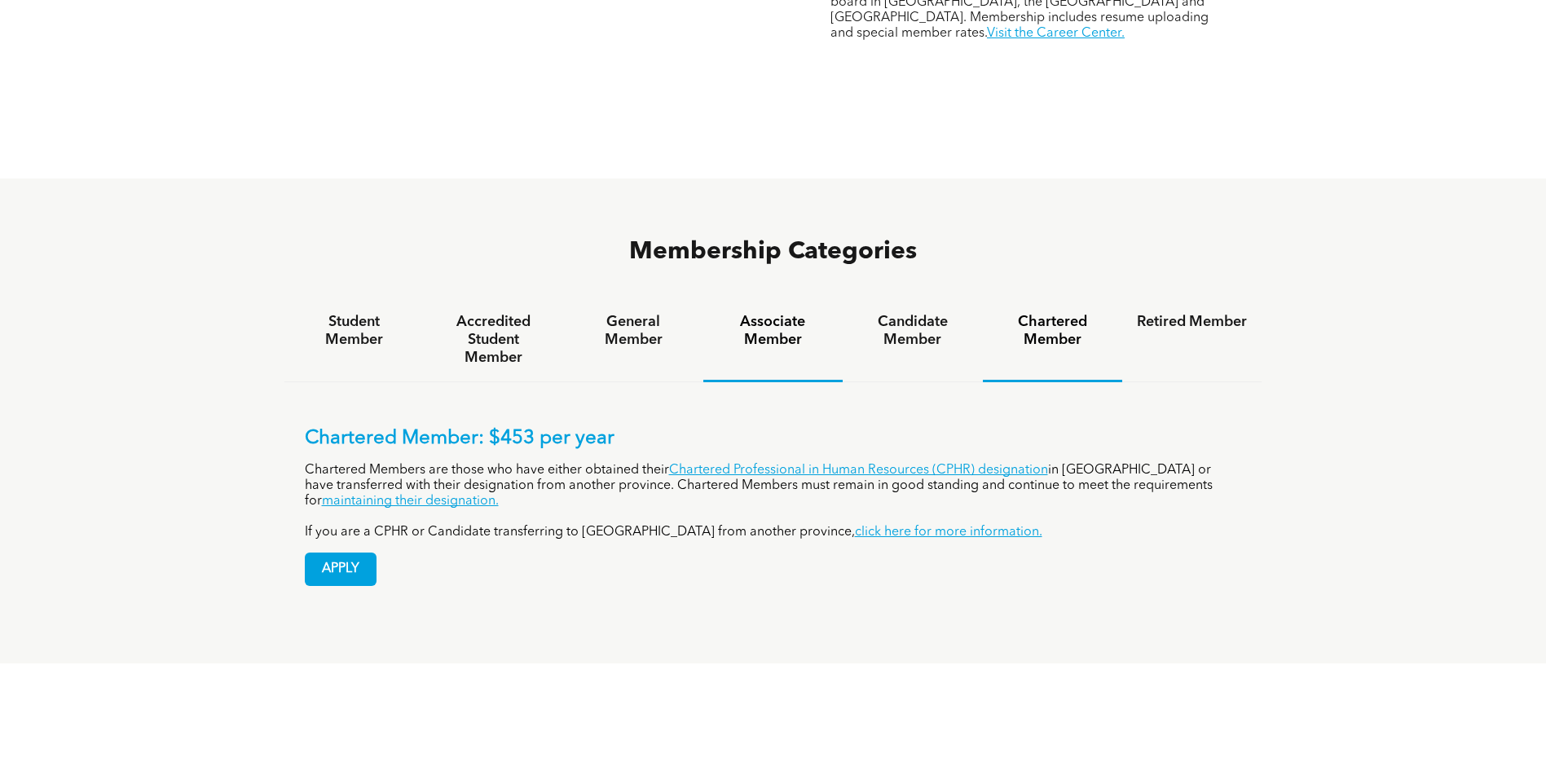
click at [791, 313] on h4 "Associate Member" at bounding box center [773, 330] width 110 height 36
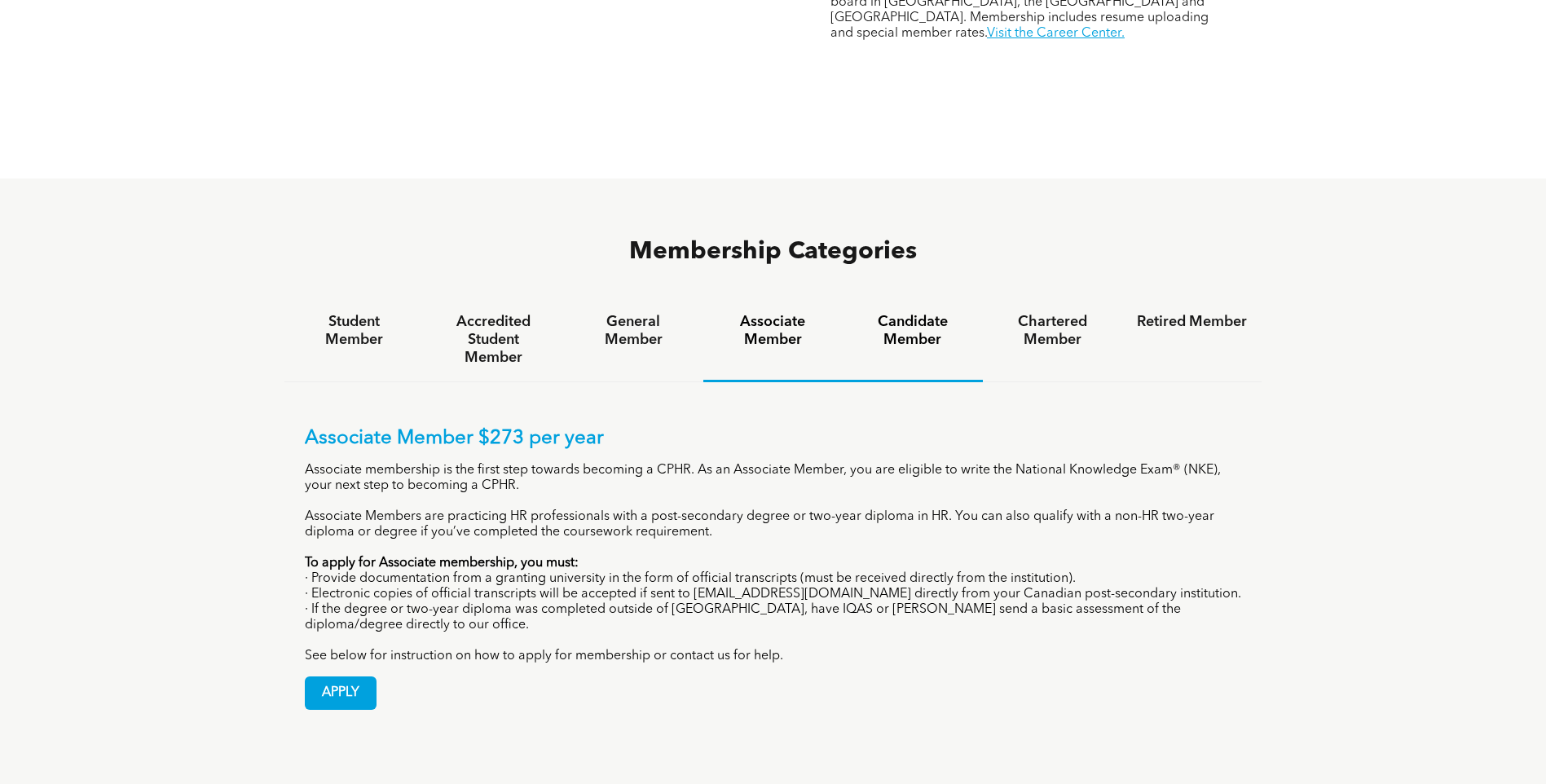
click at [896, 313] on h4 "Candidate Member" at bounding box center [912, 330] width 110 height 36
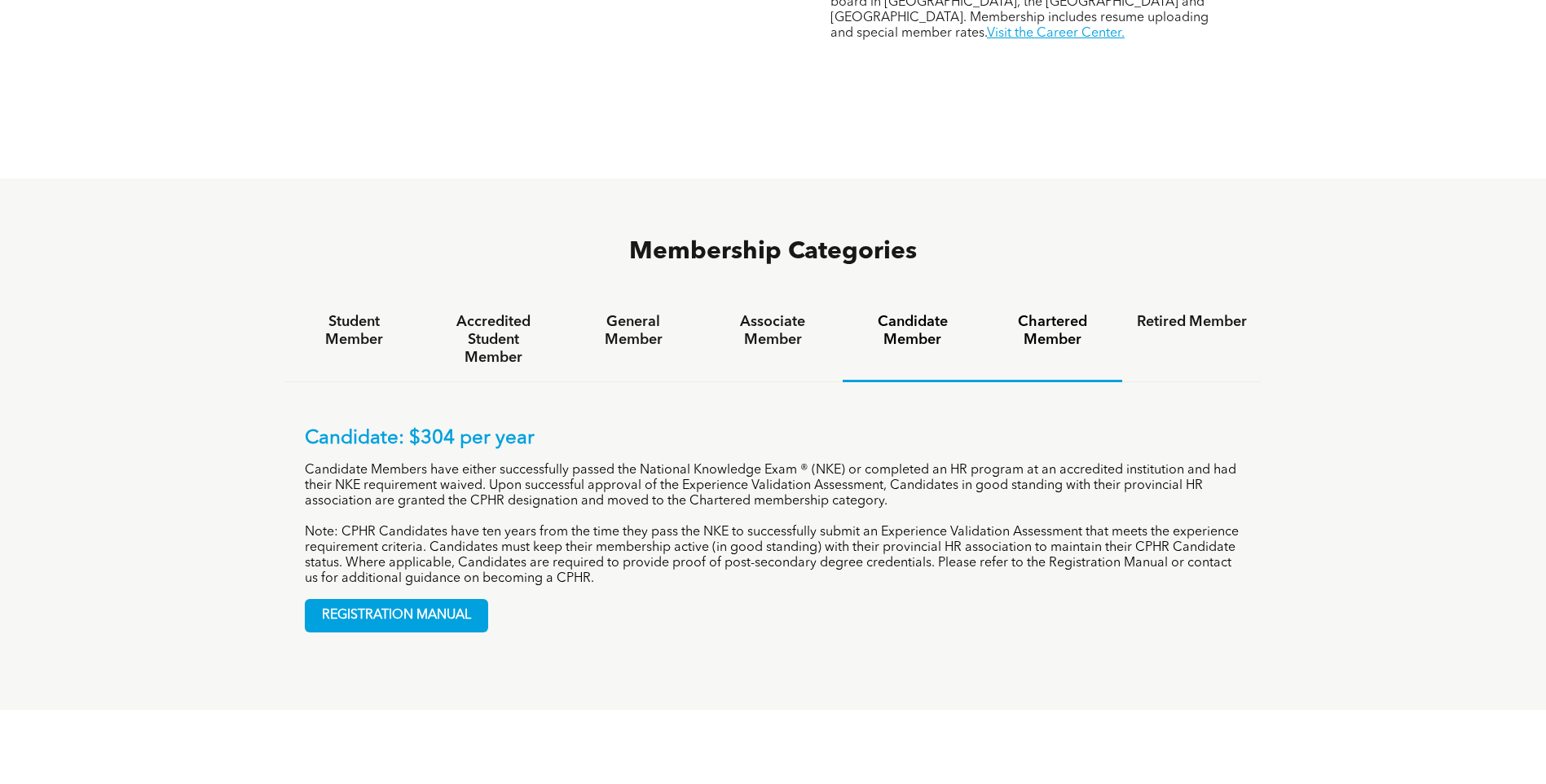
click at [1033, 313] on h4 "Chartered Member" at bounding box center [1052, 330] width 110 height 36
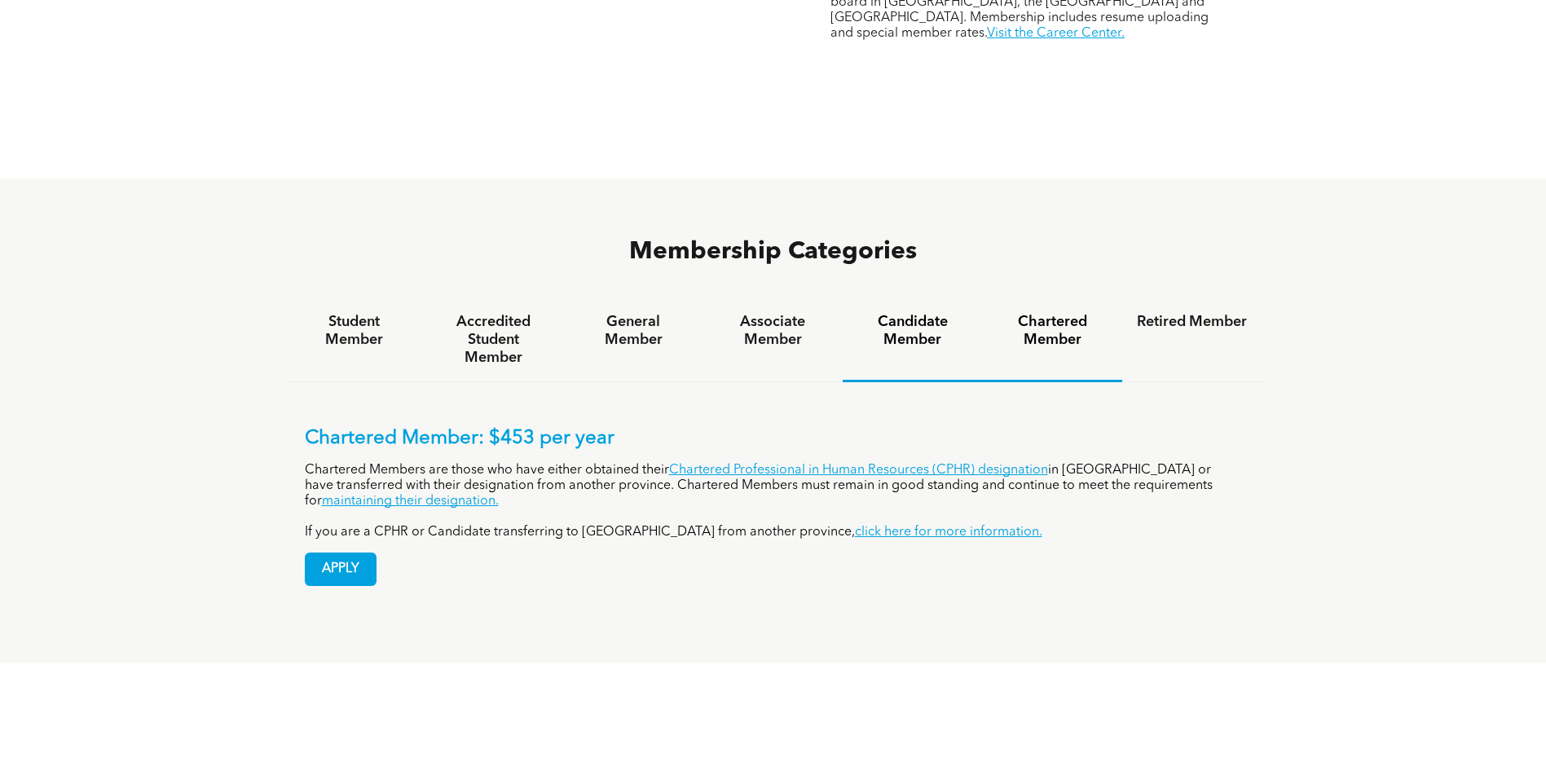
click at [903, 313] on h4 "Candidate Member" at bounding box center [912, 330] width 110 height 36
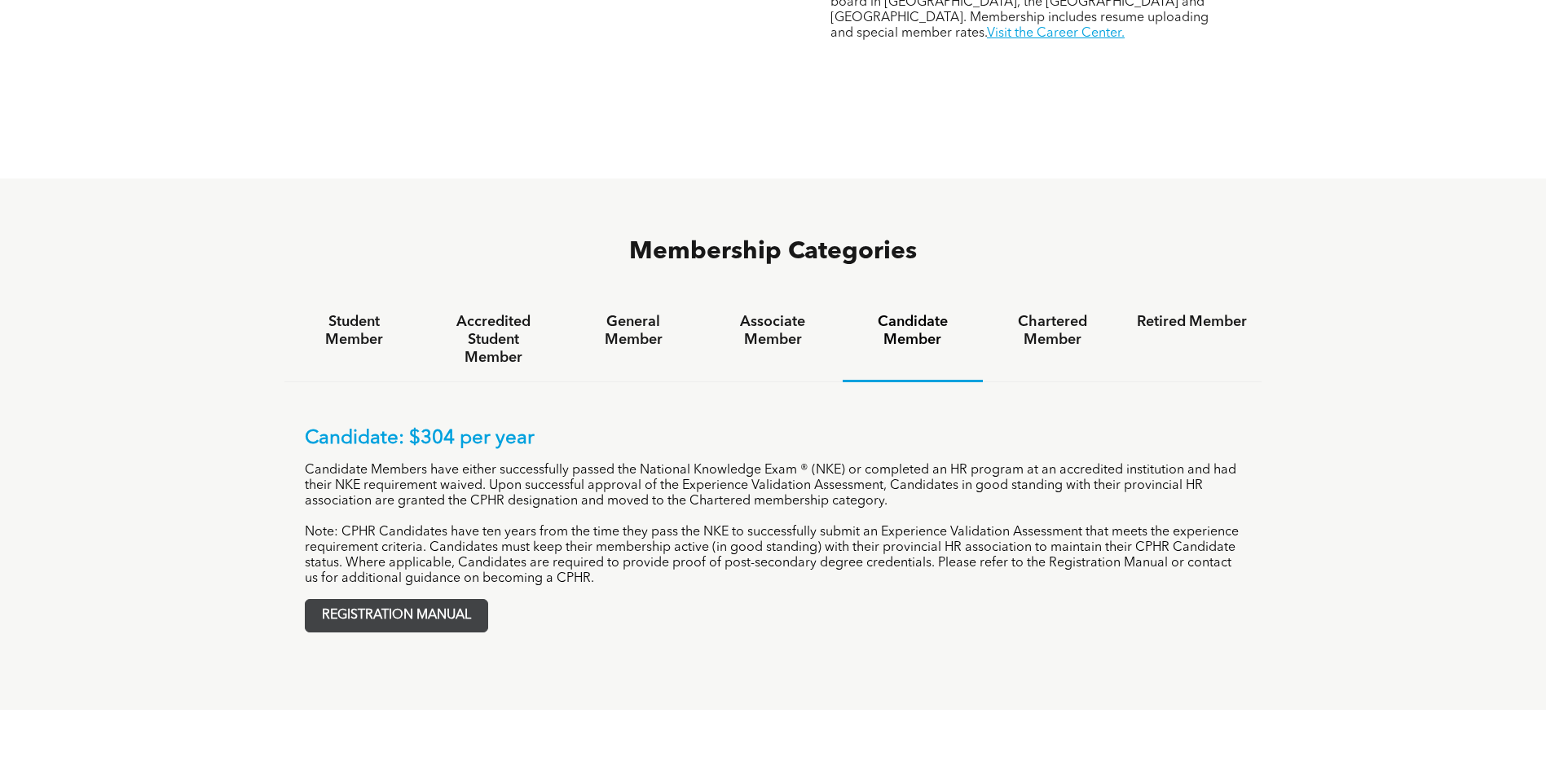
click at [471, 599] on span "REGISTRATION MANUAL" at bounding box center [396, 615] width 182 height 32
